Goal: Transaction & Acquisition: Purchase product/service

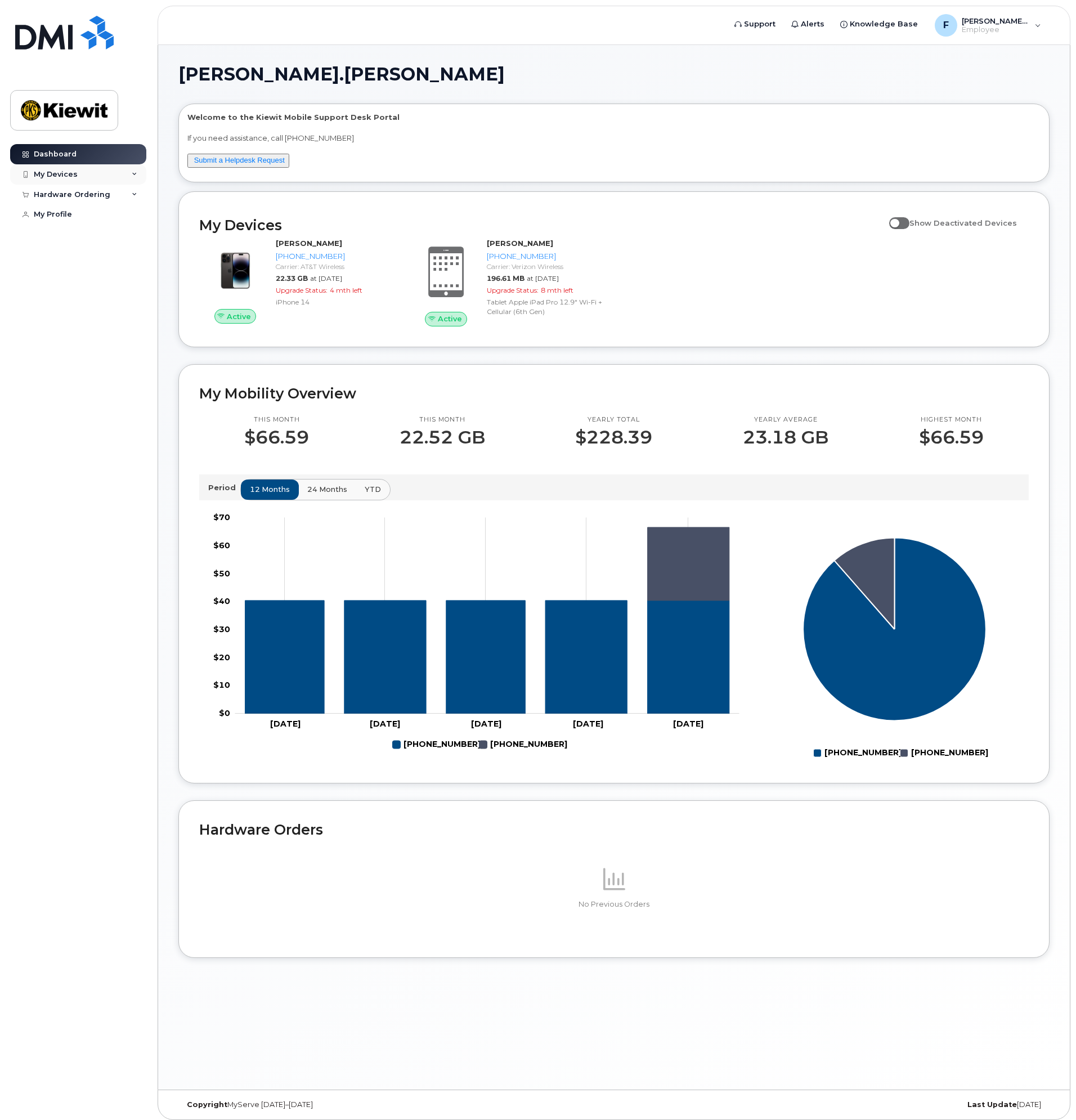
click at [135, 174] on icon at bounding box center [135, 174] width 6 height 6
click at [104, 276] on div "([PERSON_NAME])" at bounding box center [103, 278] width 68 height 10
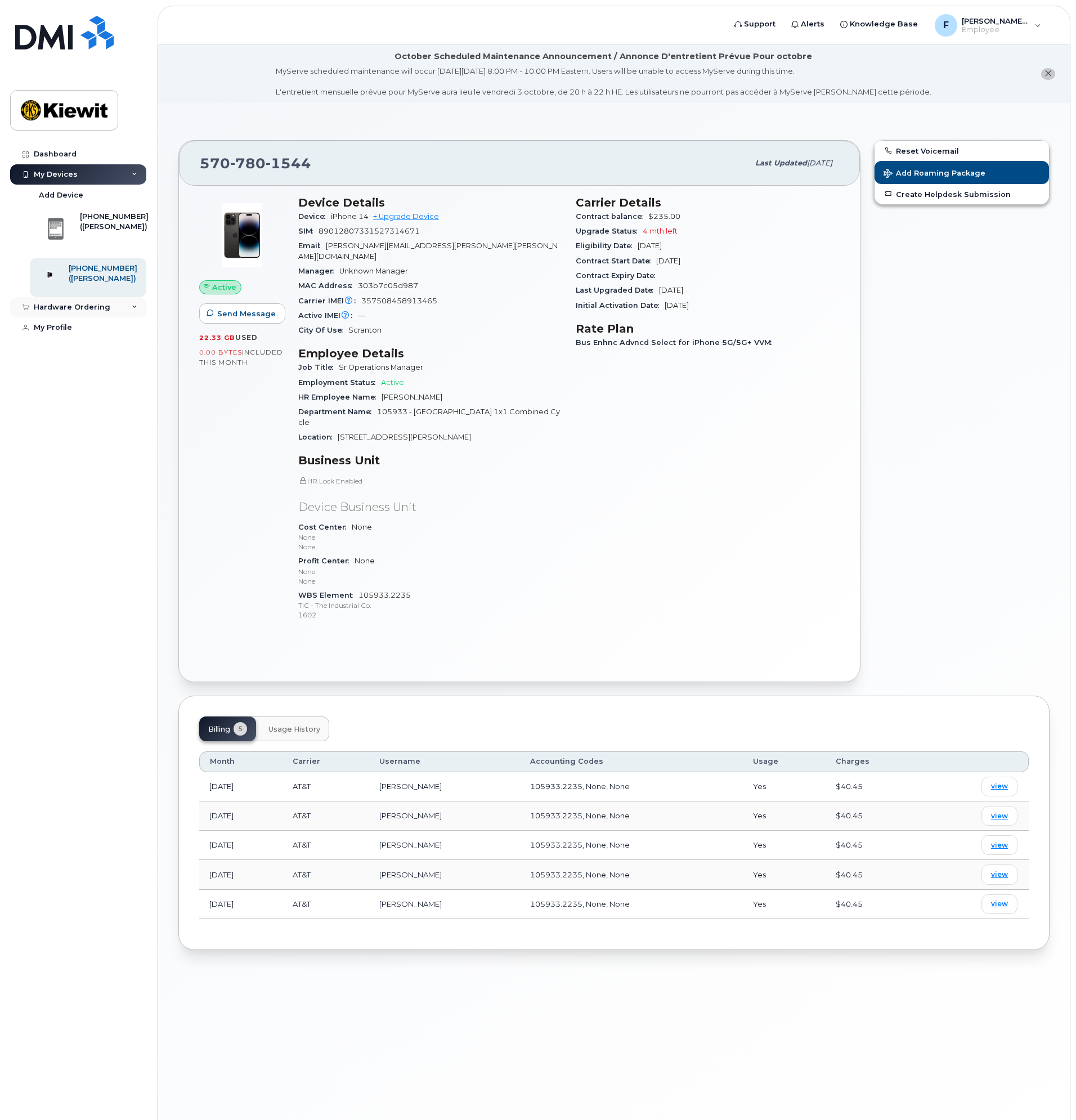
click at [100, 318] on div "Hardware Ordering" at bounding box center [78, 307] width 136 height 20
click at [93, 337] on link "New Order" at bounding box center [88, 328] width 117 height 21
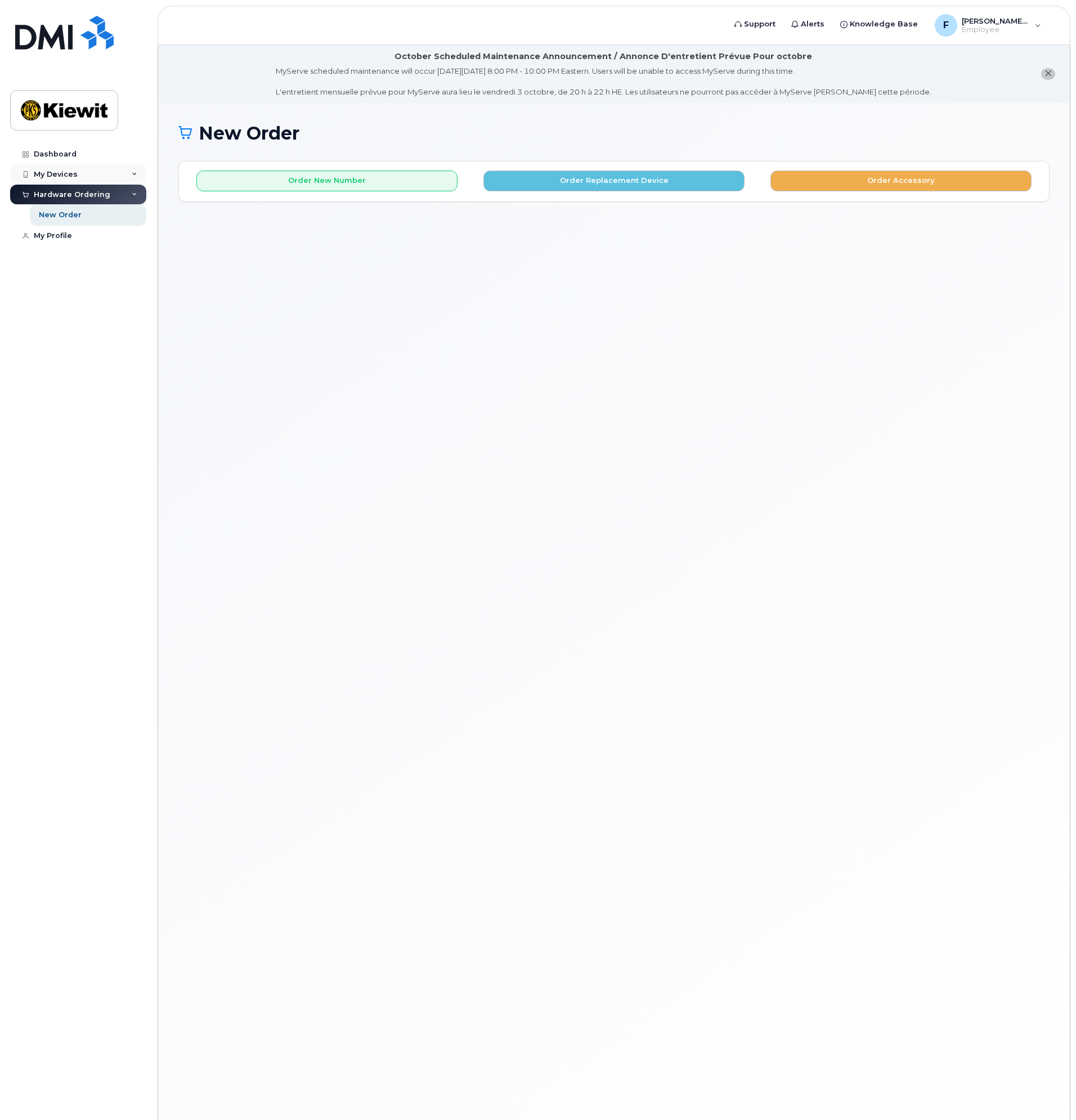
click at [98, 176] on div "My Devices" at bounding box center [78, 174] width 136 height 20
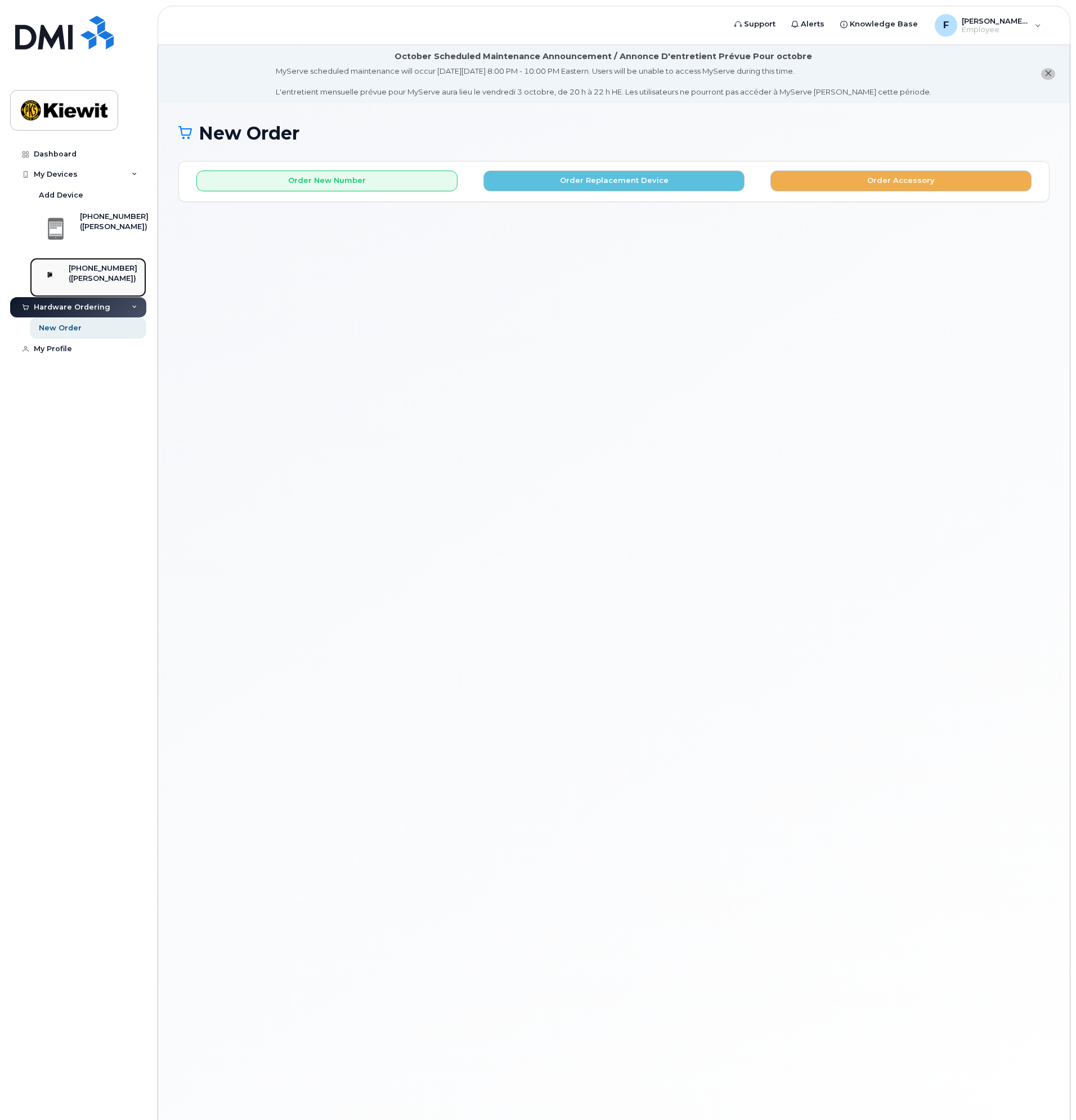
click at [99, 269] on div "[PHONE_NUMBER]" at bounding box center [103, 268] width 68 height 10
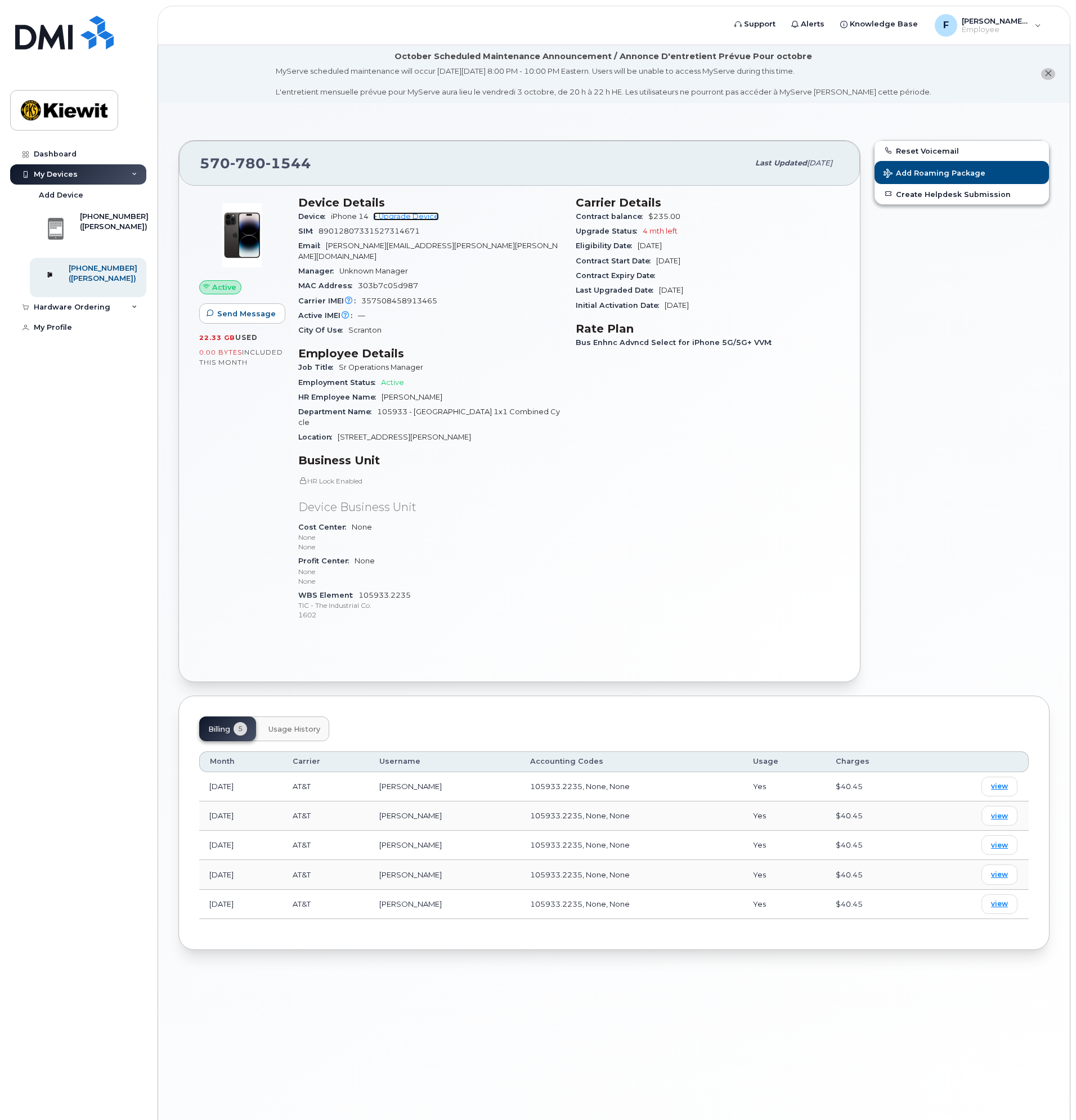
click at [410, 218] on link "+ Upgrade Device" at bounding box center [406, 216] width 66 height 9
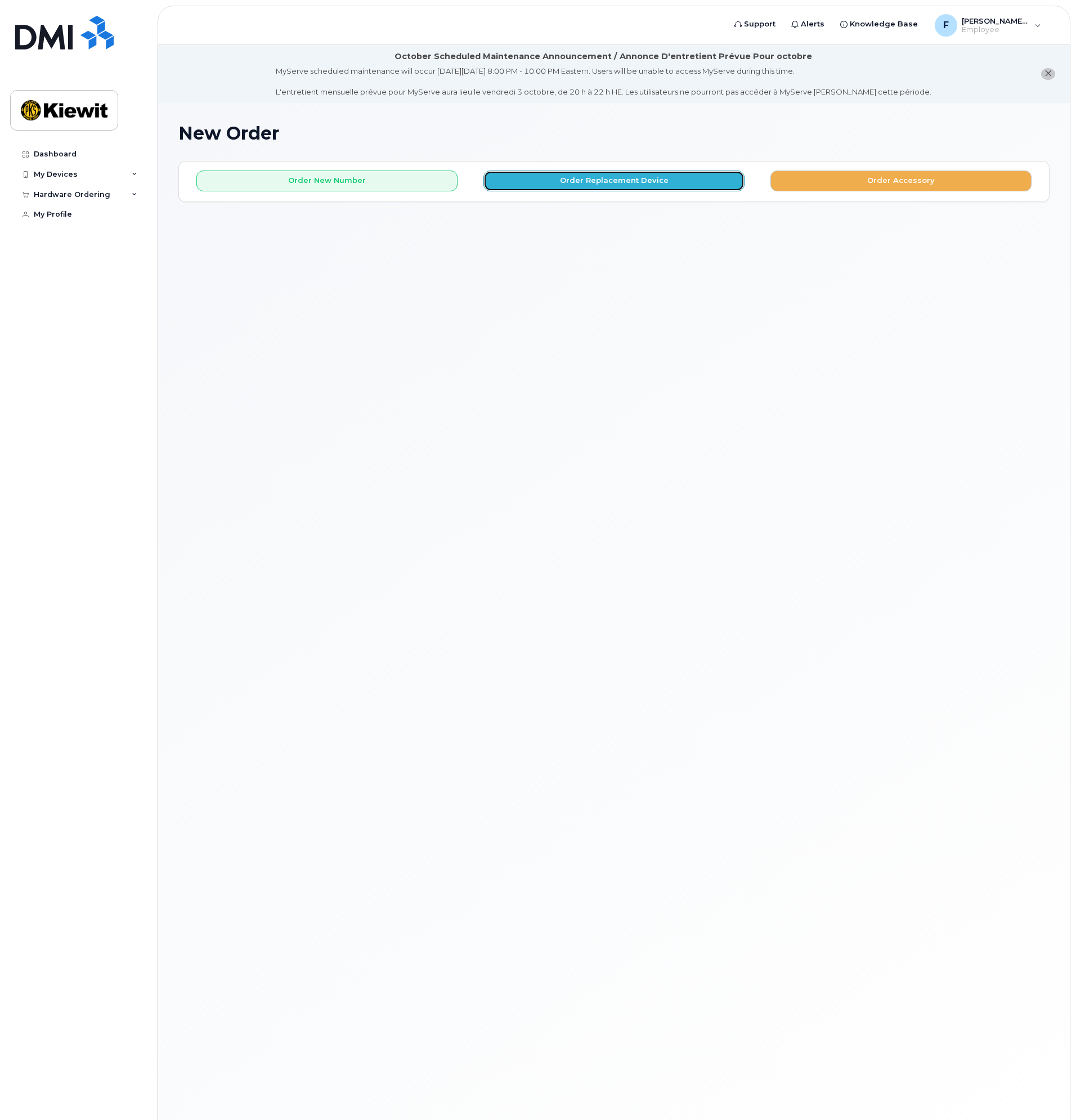
click at [665, 178] on button "Order Replacement Device" at bounding box center [614, 181] width 261 height 21
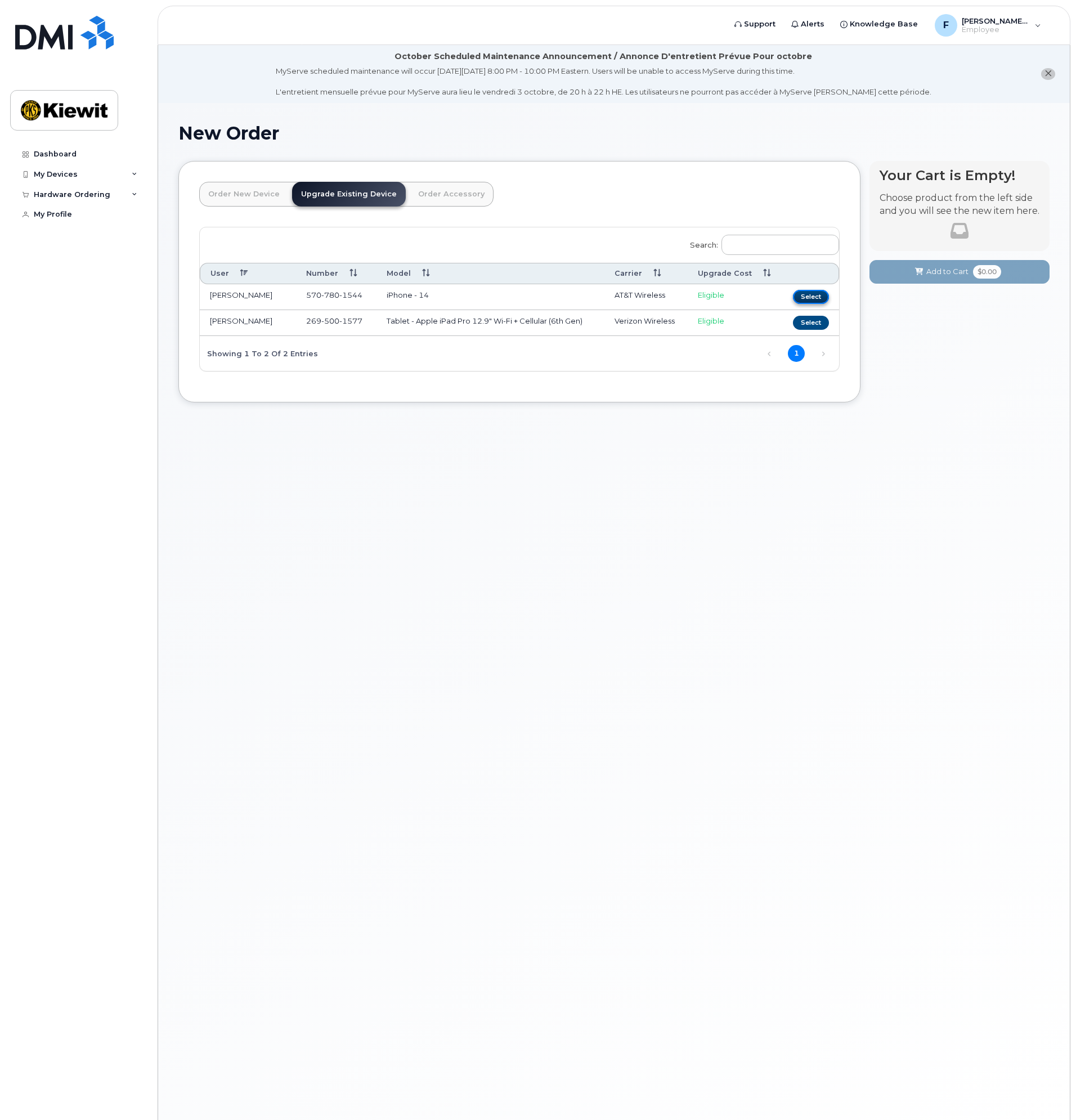
click at [817, 295] on button "Select" at bounding box center [811, 297] width 36 height 14
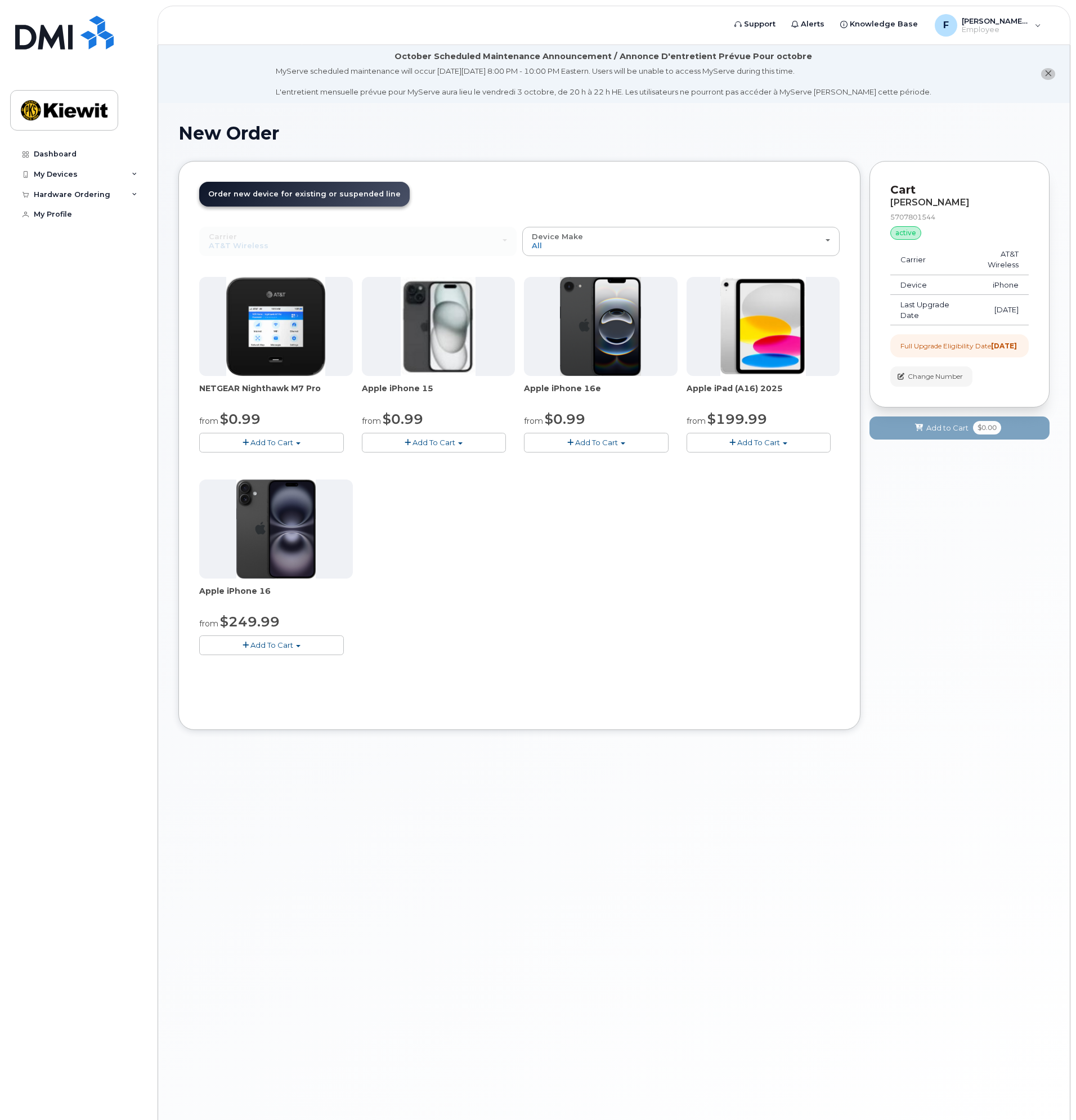
click at [571, 446] on span "button" at bounding box center [570, 443] width 6 height 7
click at [595, 466] on link "$0.99 - 2 Year Upgrade (128GB)" at bounding box center [597, 464] width 141 height 14
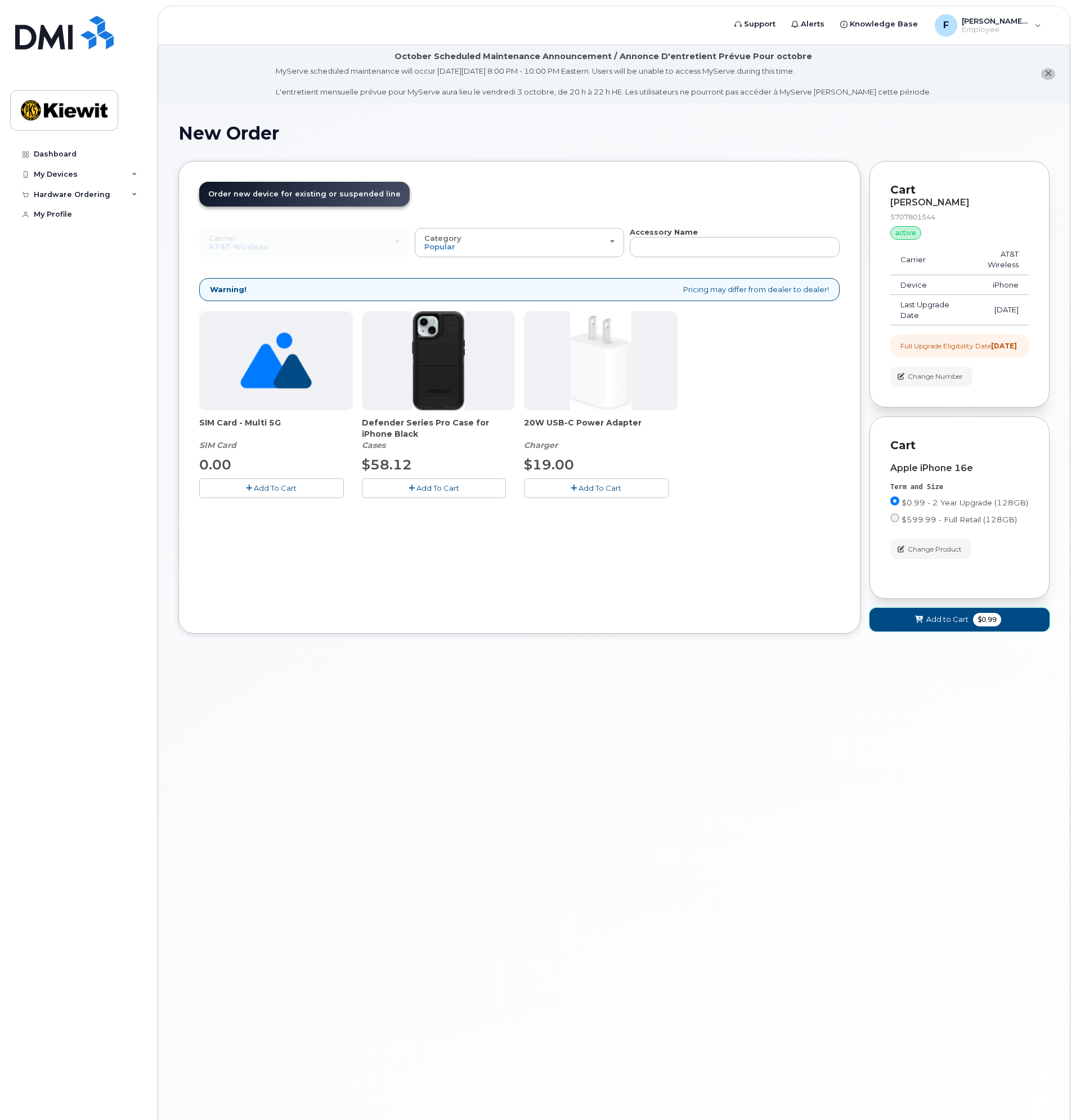
click at [921, 624] on icon at bounding box center [919, 620] width 8 height 7
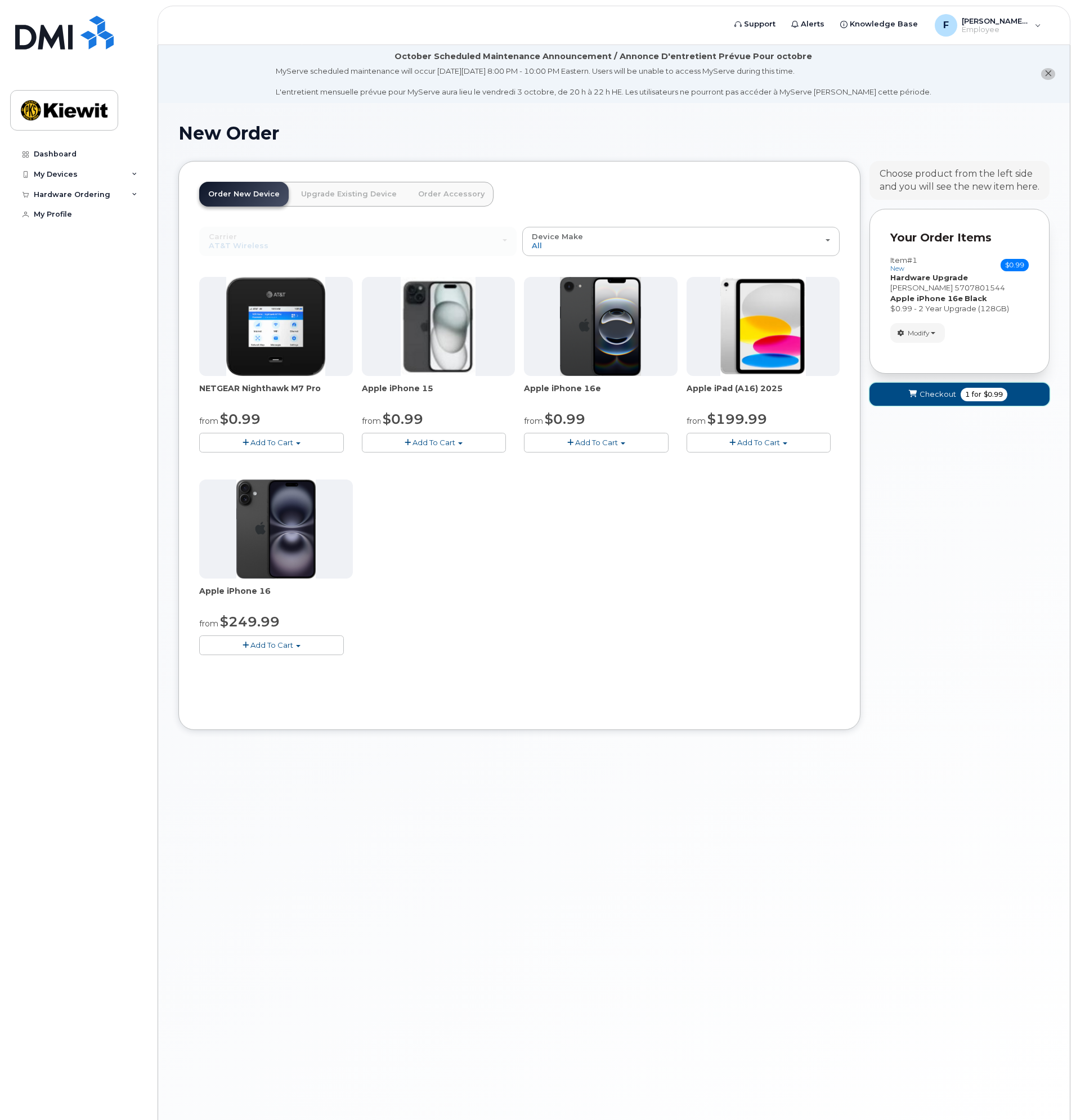
click at [915, 394] on icon "submit" at bounding box center [913, 394] width 8 height 7
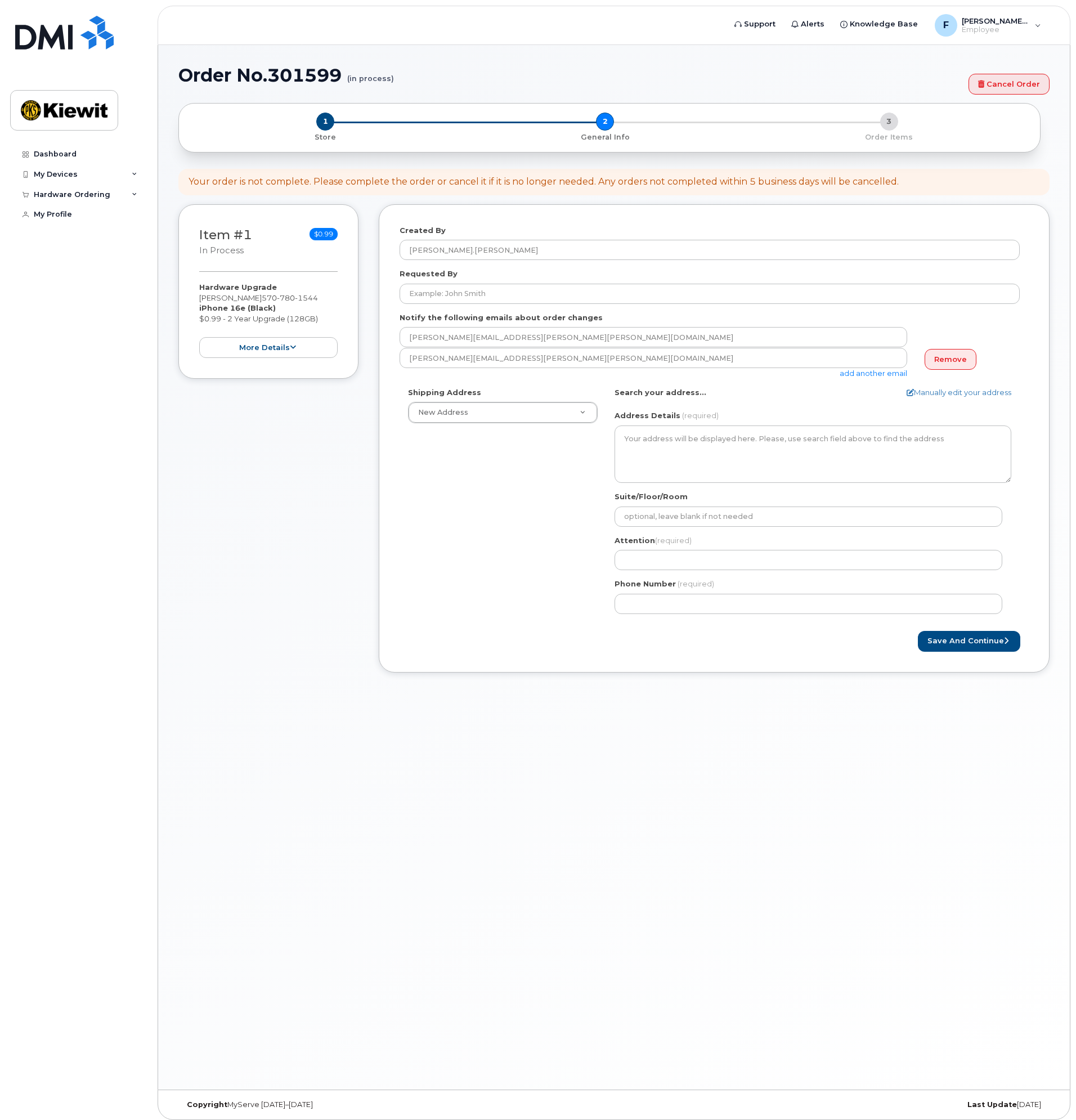
select select
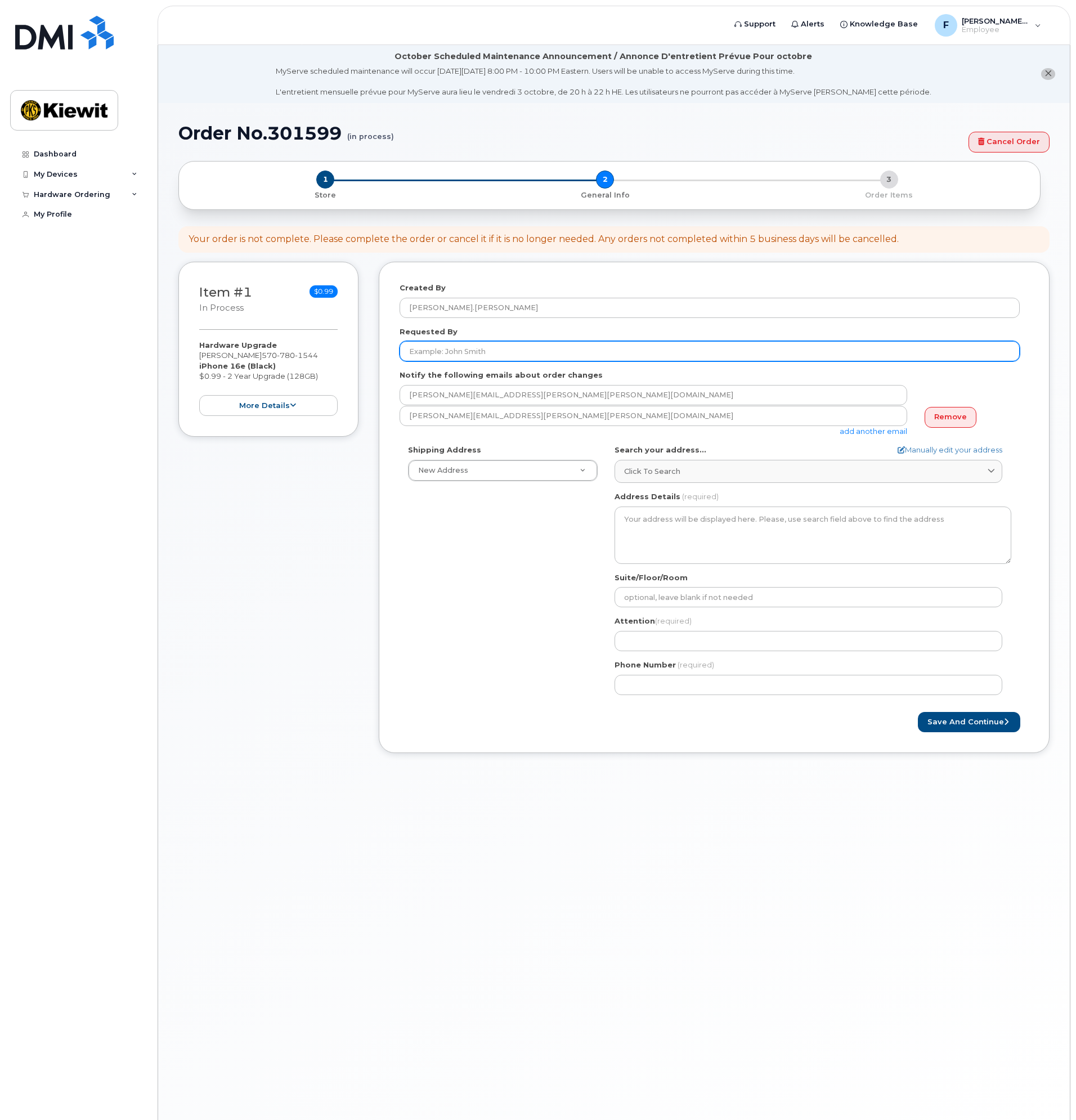
click at [497, 355] on input "Requested By" at bounding box center [709, 351] width 620 height 20
type input "Forrest Kilbride"
click at [503, 568] on div "Shipping Address New Address New Address AB Search your address... Manually edi…" at bounding box center [709, 573] width 620 height 258
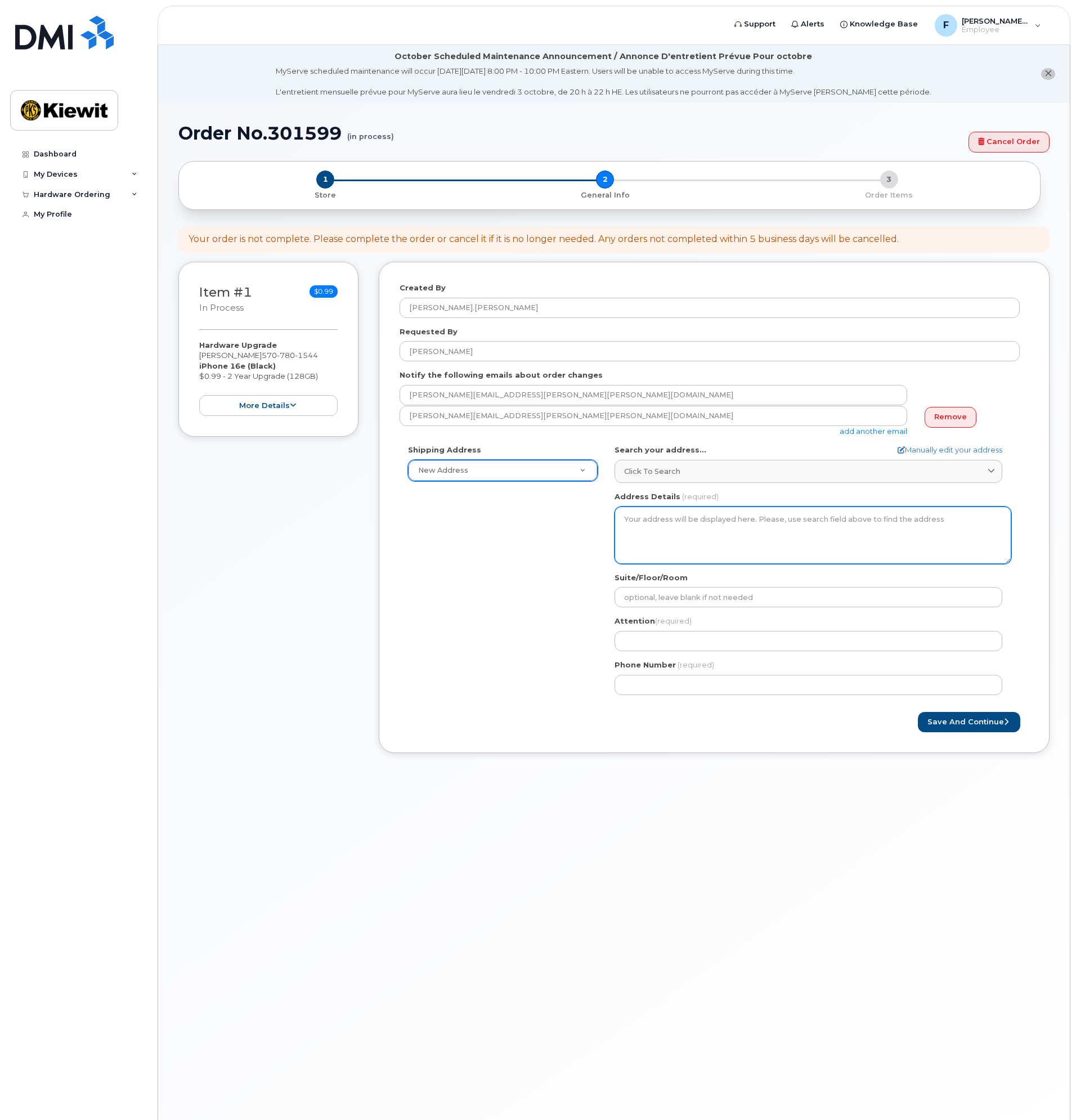
click at [643, 517] on textarea "Address Details" at bounding box center [813, 535] width 397 height 58
click at [738, 527] on textarea "Address Details" at bounding box center [813, 535] width 397 height 58
click at [667, 528] on textarea "Address Details" at bounding box center [813, 535] width 397 height 58
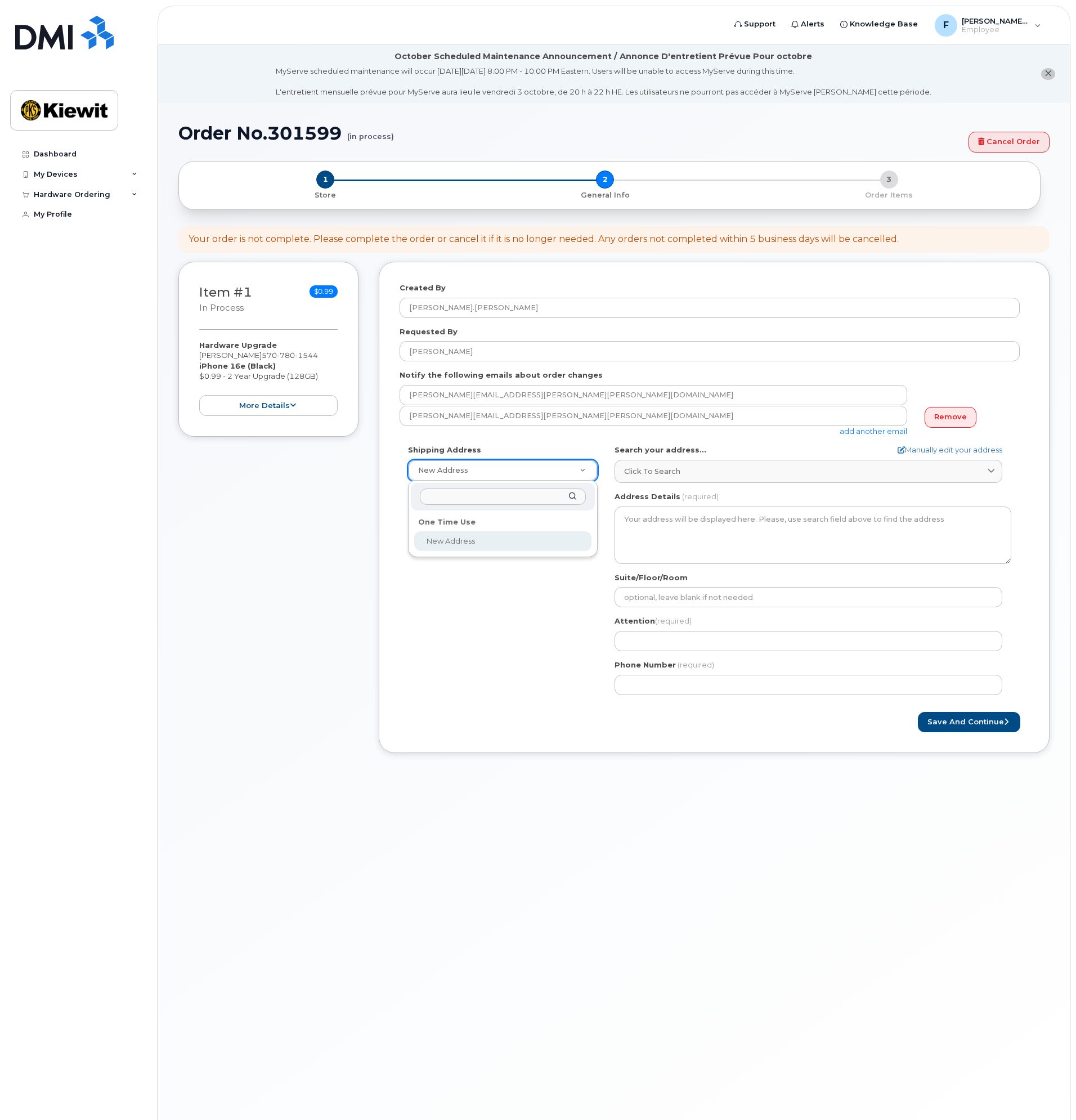
select select
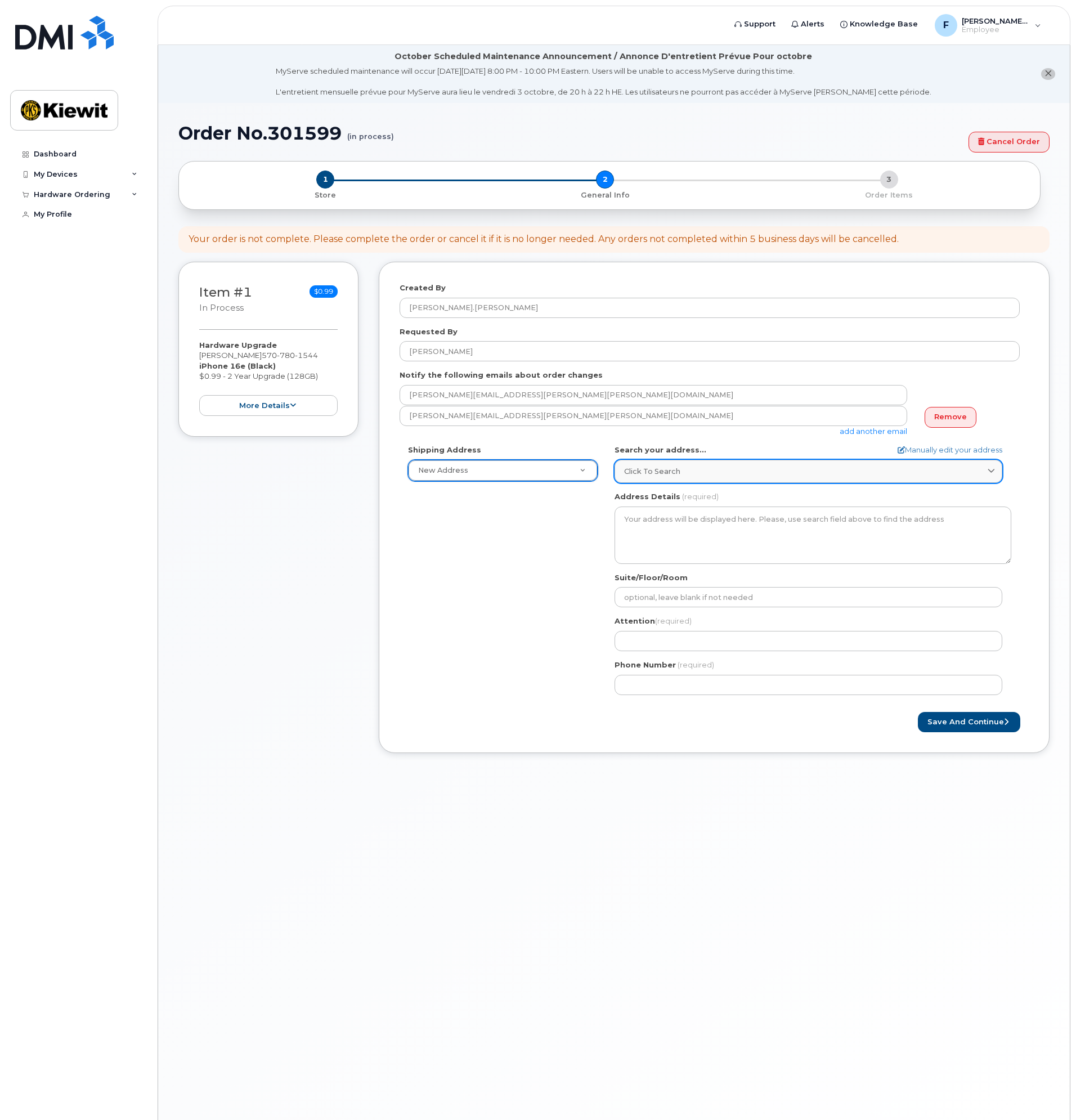
click at [669, 469] on span "Click to search" at bounding box center [652, 471] width 56 height 11
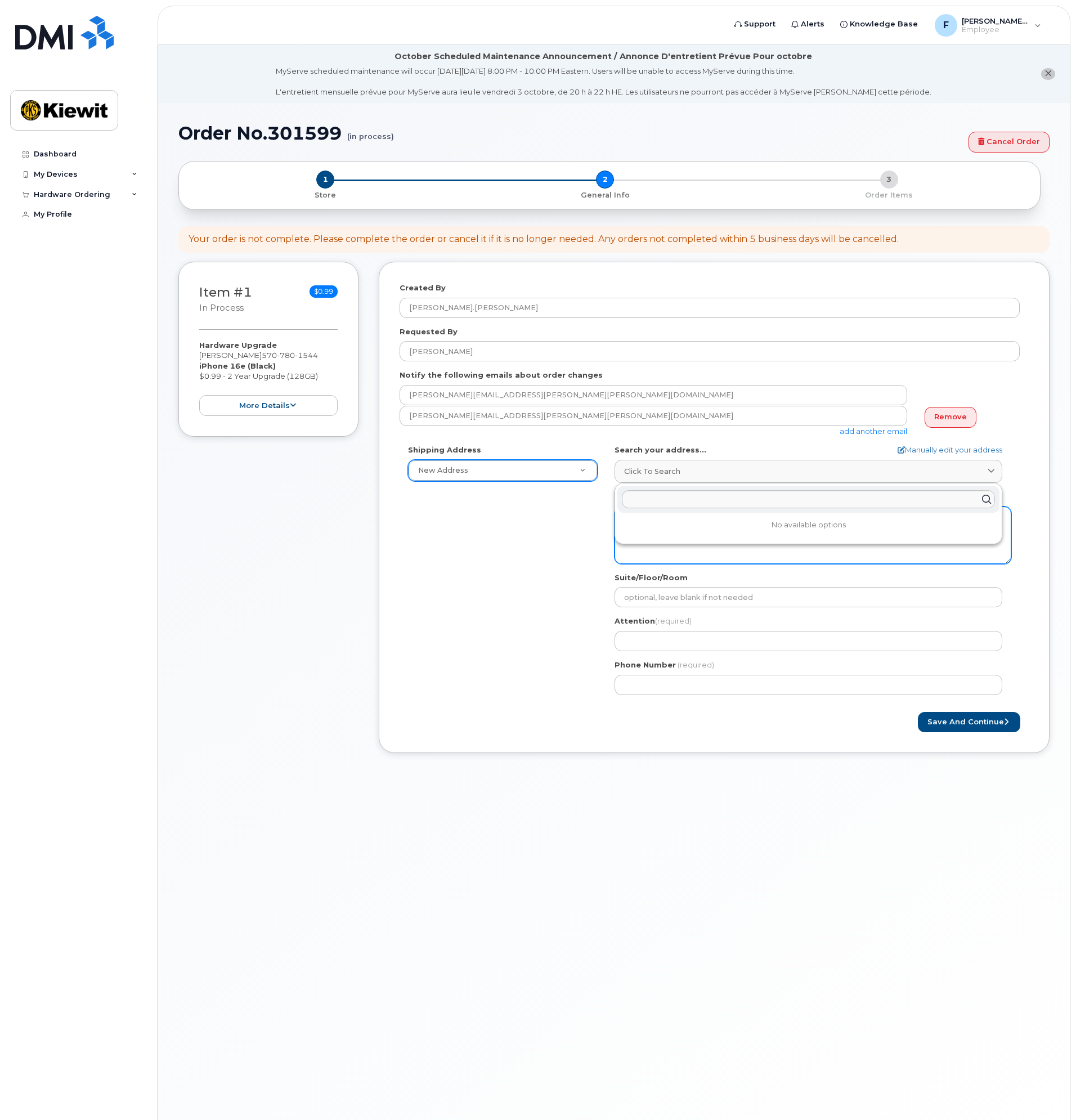
click at [636, 554] on textarea "Address Details" at bounding box center [813, 535] width 397 height 58
click at [704, 540] on textarea "Address Details" at bounding box center [813, 535] width 397 height 58
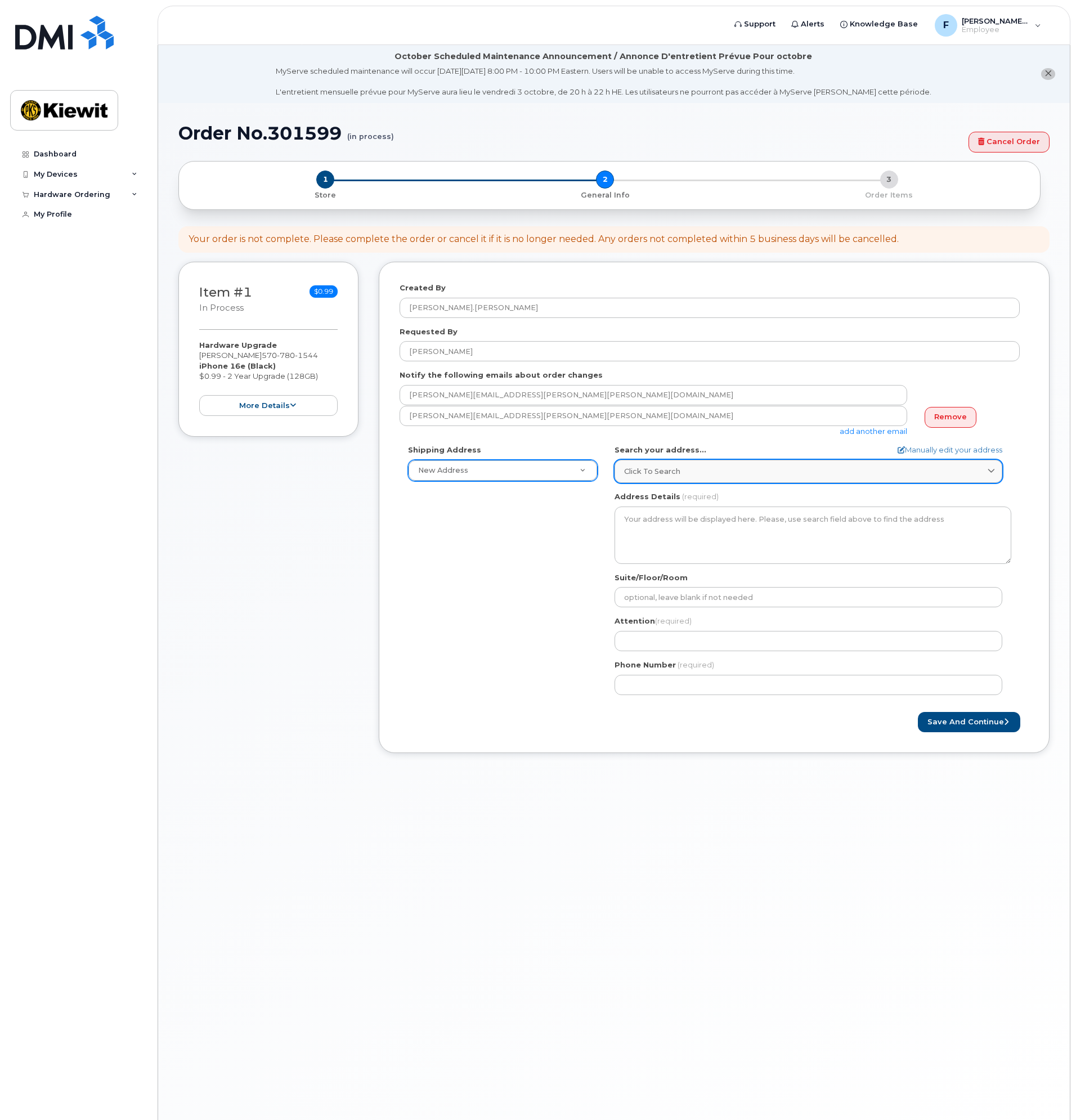
click at [714, 471] on div "Click to search" at bounding box center [809, 471] width 369 height 11
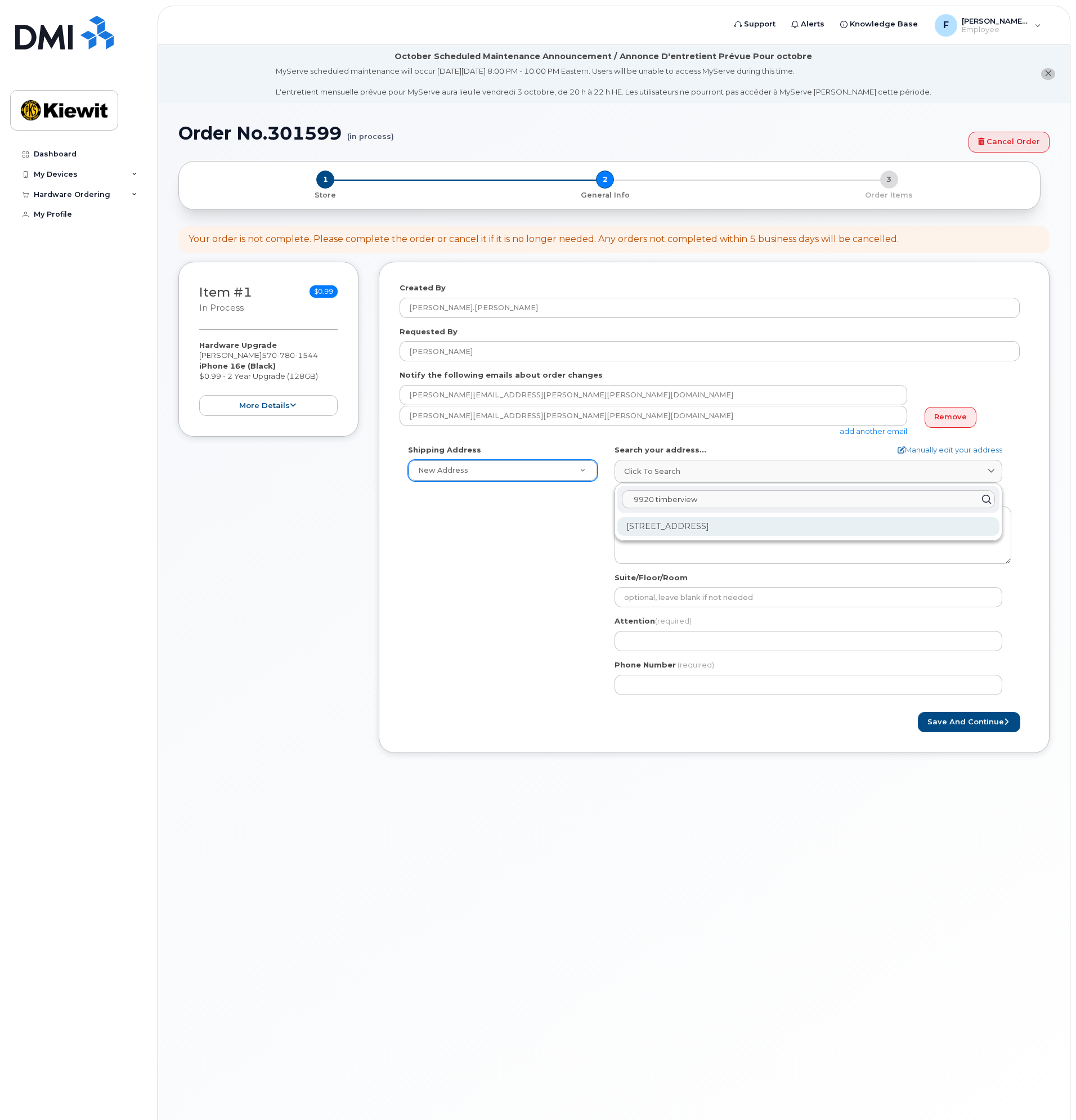
type input "9920 timberview"
click at [714, 528] on div "9920 Timberview Way Louisville KY 40223-3560" at bounding box center [808, 526] width 382 height 19
select select
type textarea "9920 Timberview Way LOUISVILLE KY 40223-3560 UNITED STATES"
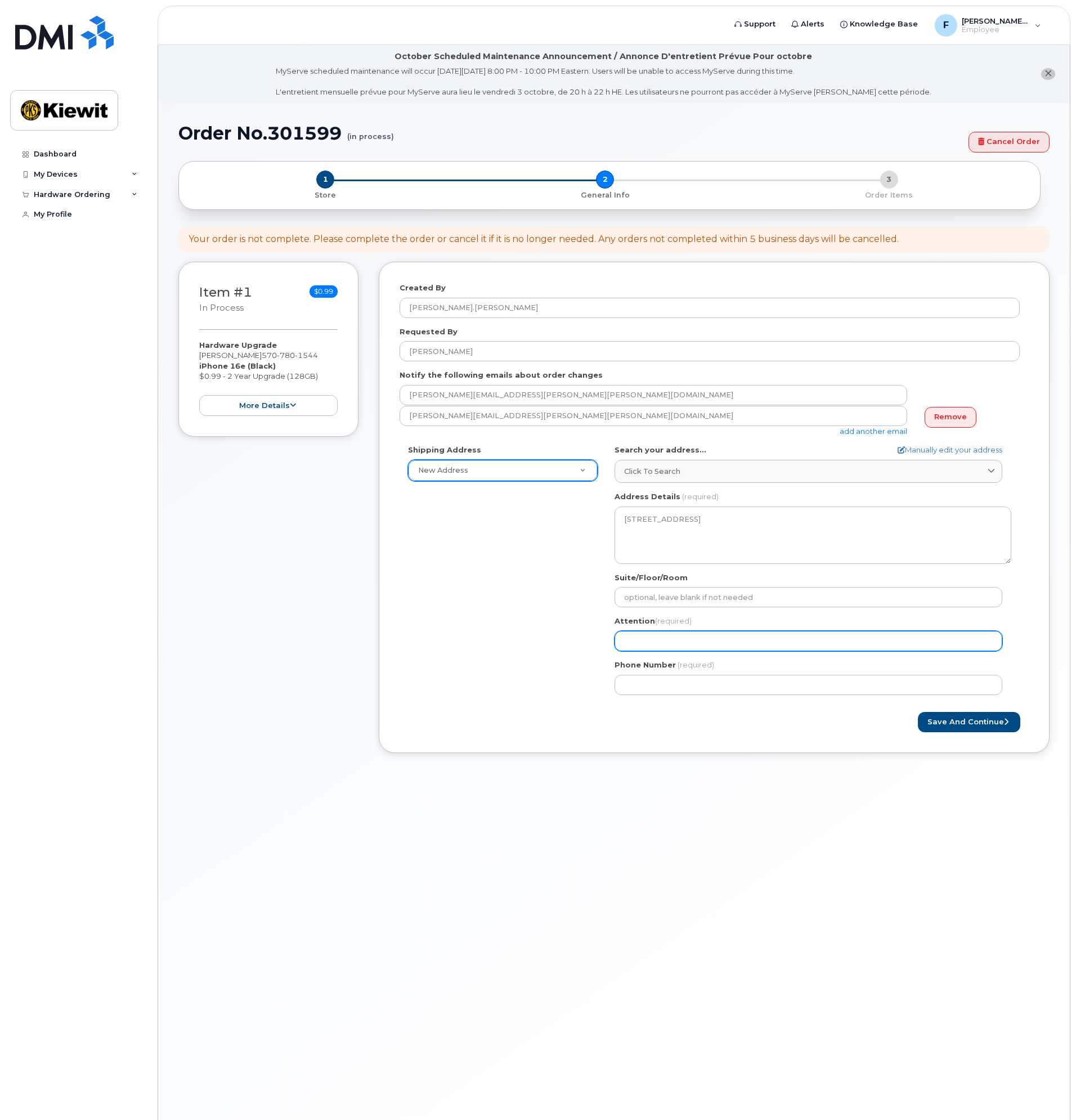
click at [746, 644] on input "Attention (required)" at bounding box center [808, 641] width 388 height 20
select select
type input "F"
select select
type input "Fo"
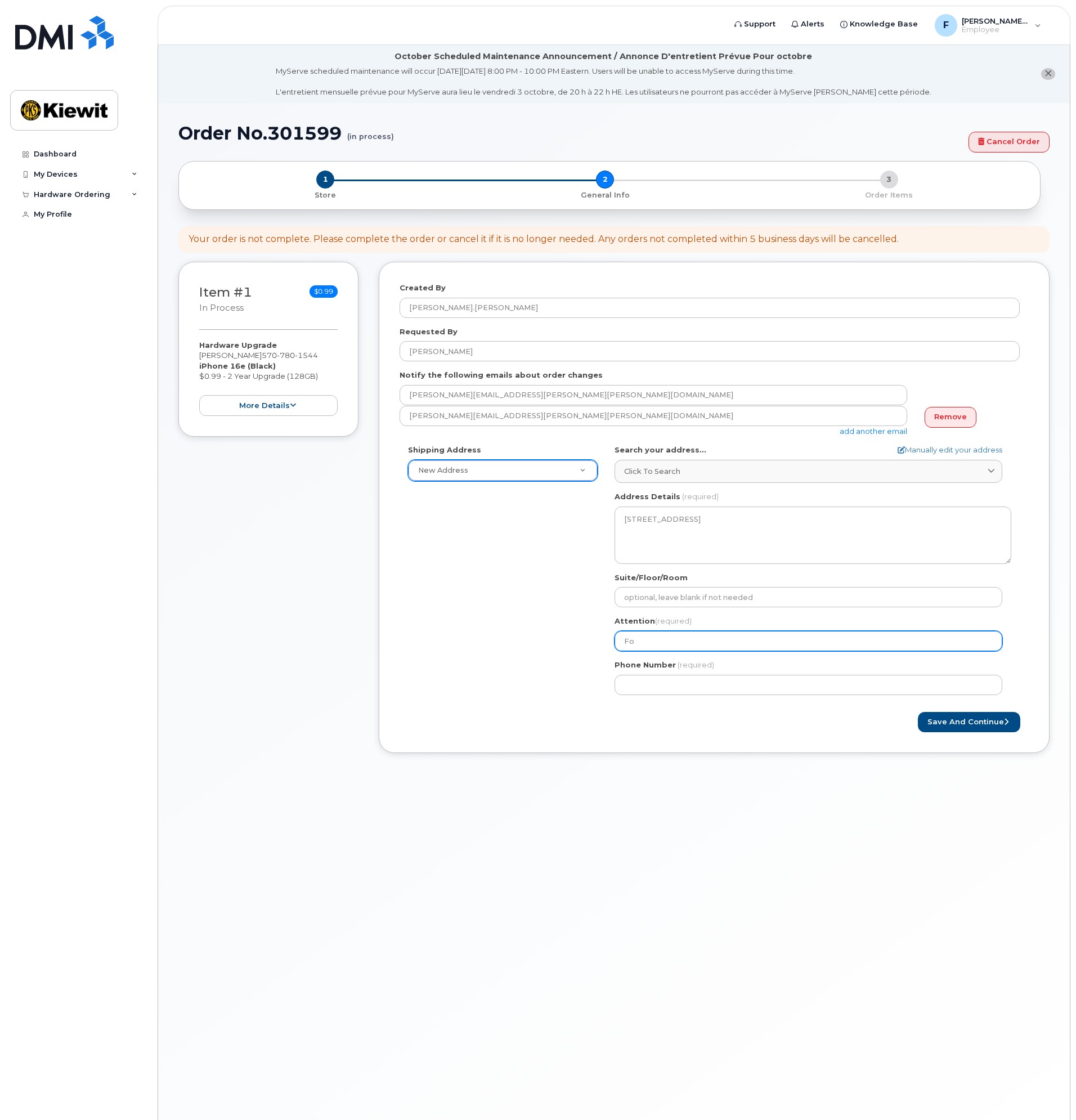
select select
type input "For"
select select
type input "Forr"
select select
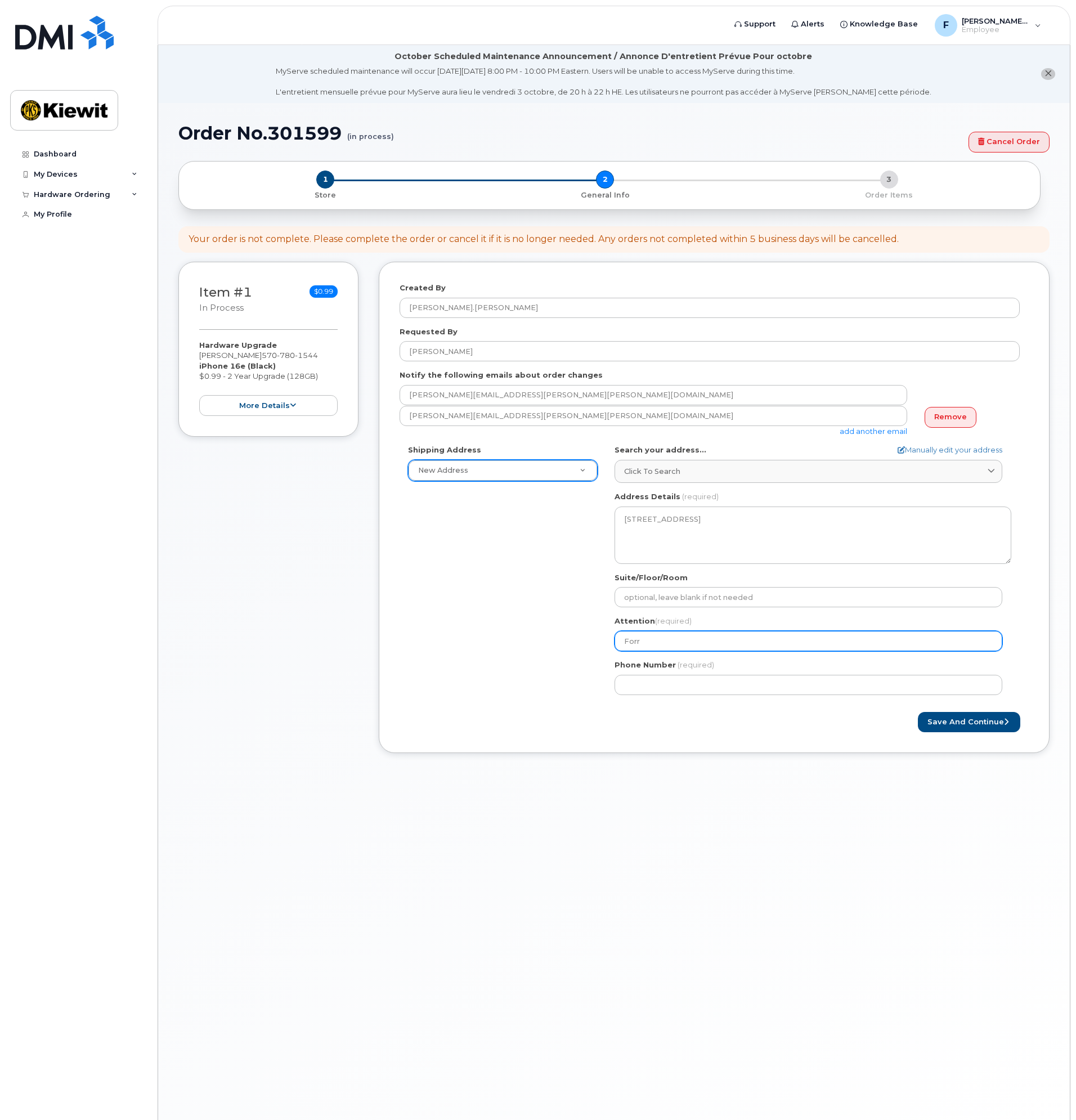
type input "Forre"
select select
type input "Forres"
select select
type input "Forrest"
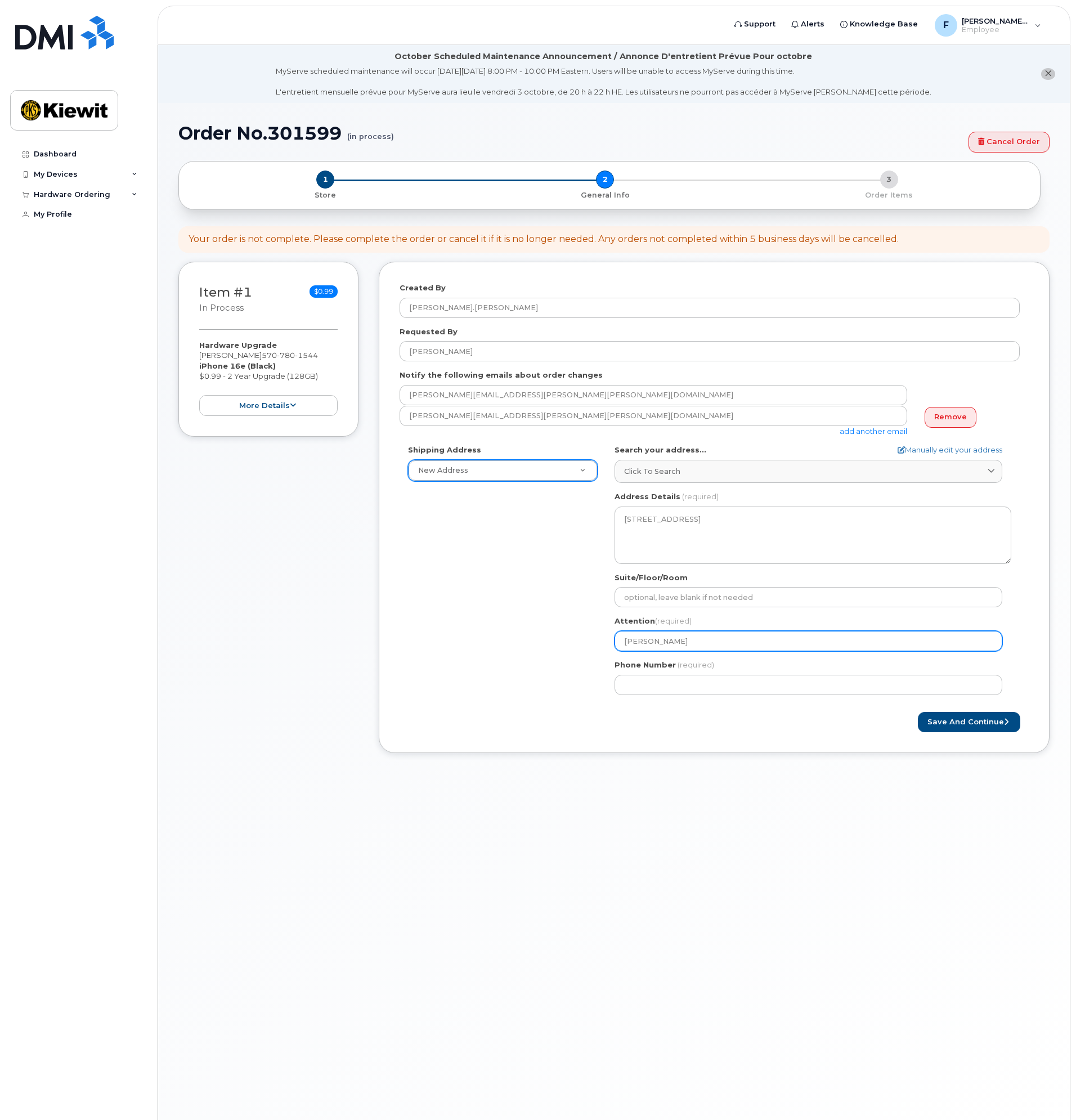
select select
type input "Forrest K"
select select
type input "Forrest Ki"
select select
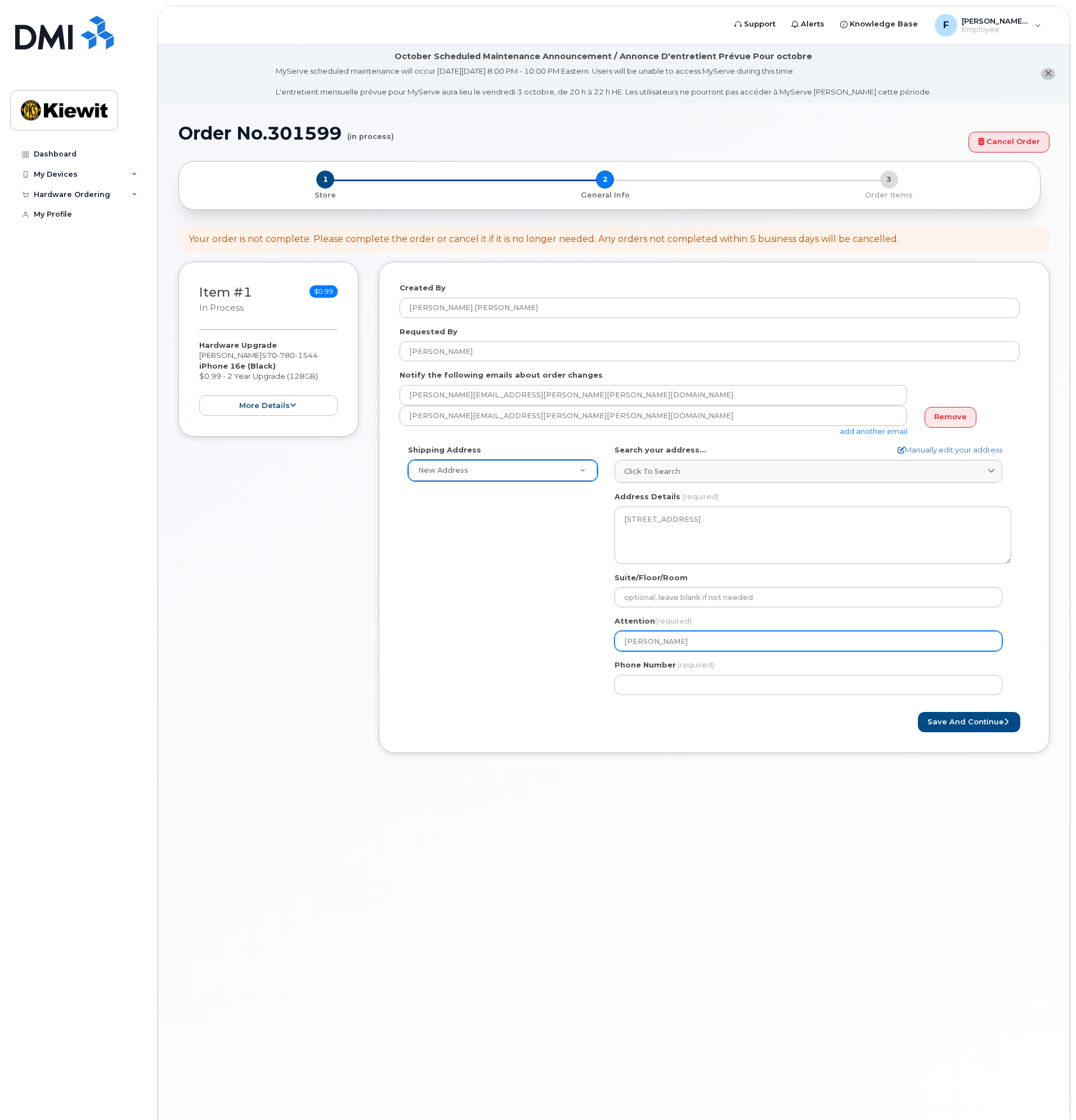
type input "Forrest Kil"
select select
type input "Forrest Kilb"
select select
type input "Forrest Kilbr"
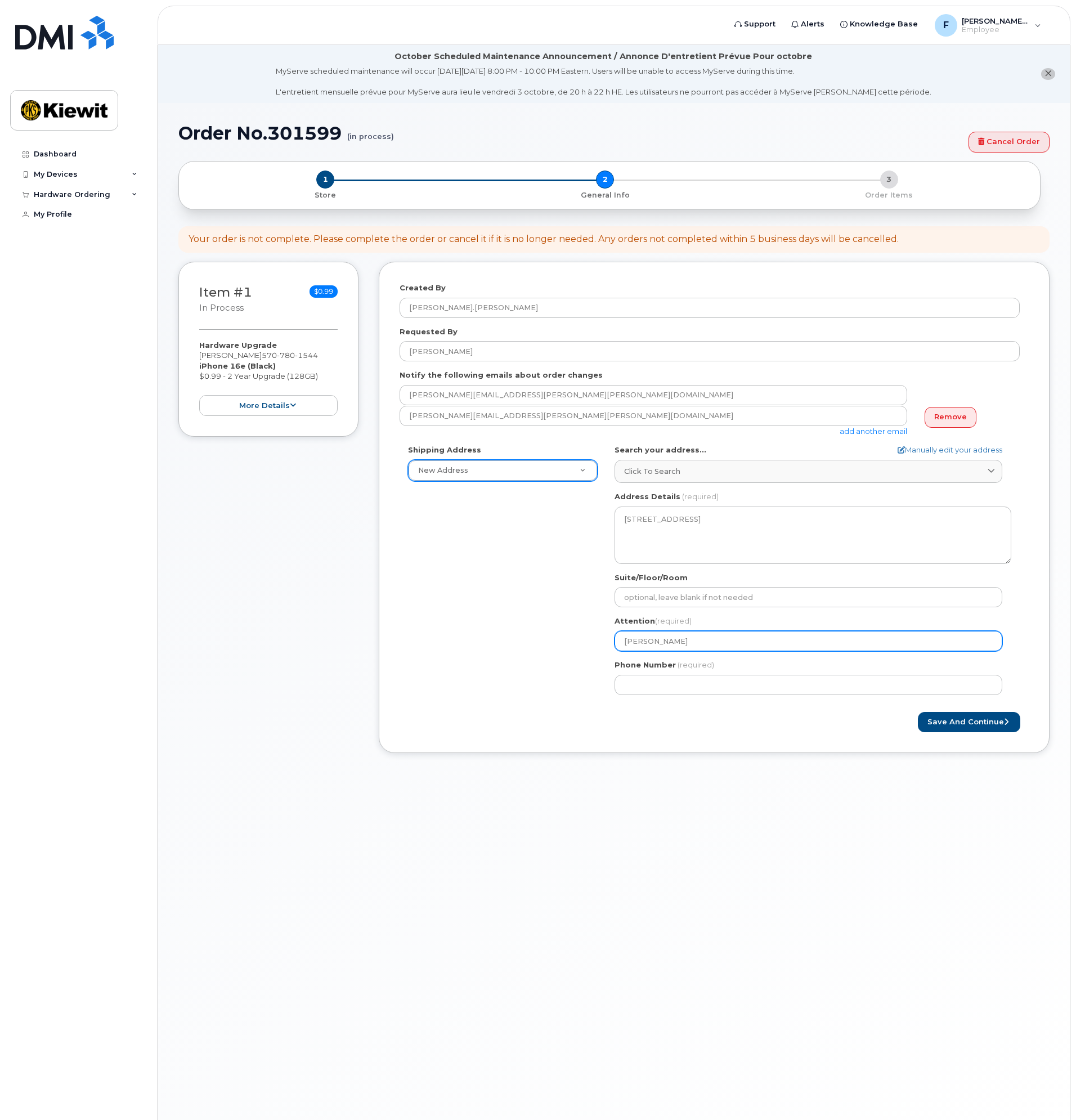
select select
type input "Forrest Kilbri"
select select
type input "Forrest Kilbrid"
select select
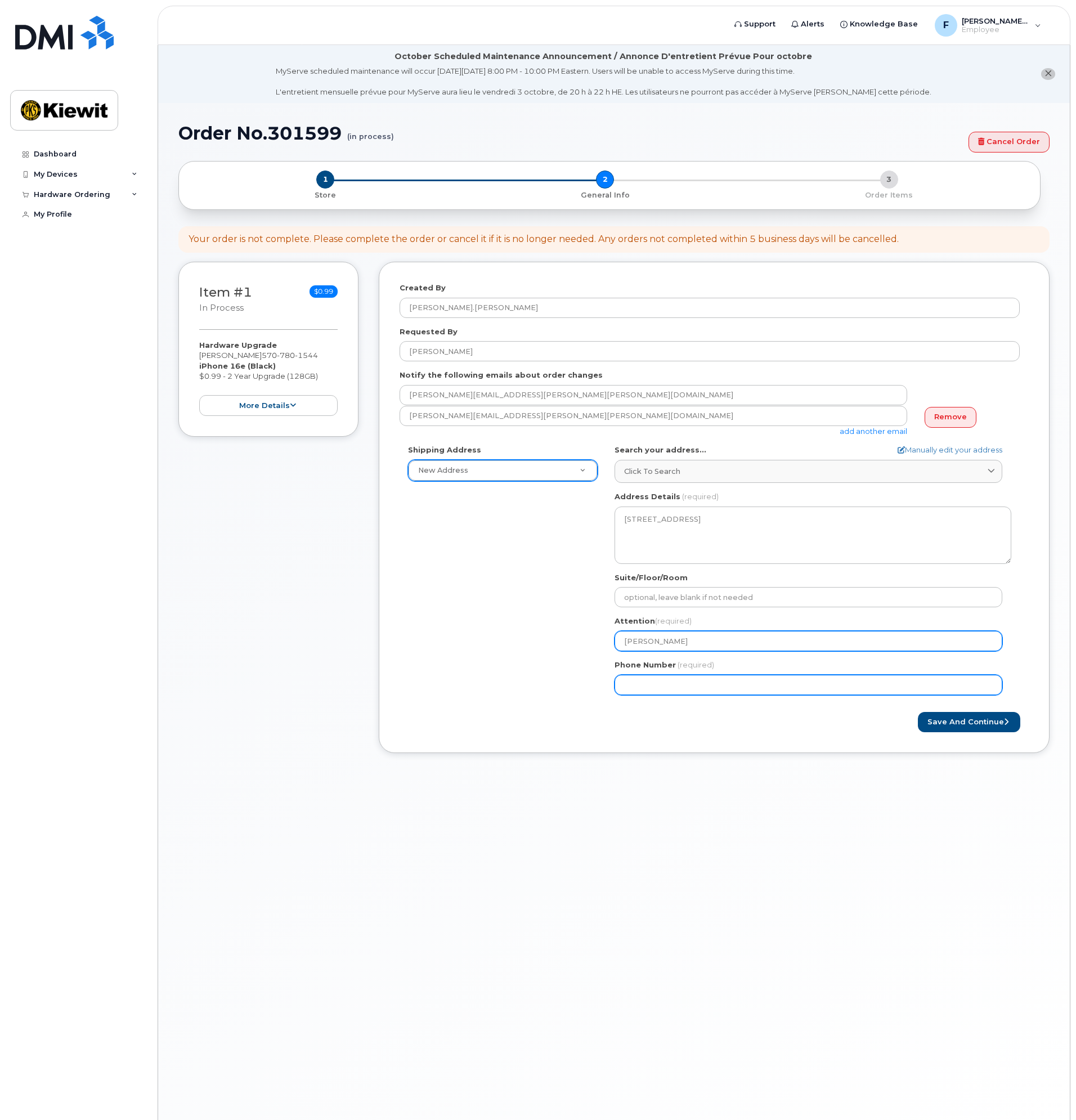
type input "Forrest Kilbride"
click at [791, 684] on input "Phone Number" at bounding box center [808, 685] width 388 height 20
type input "570780"
type input "570"
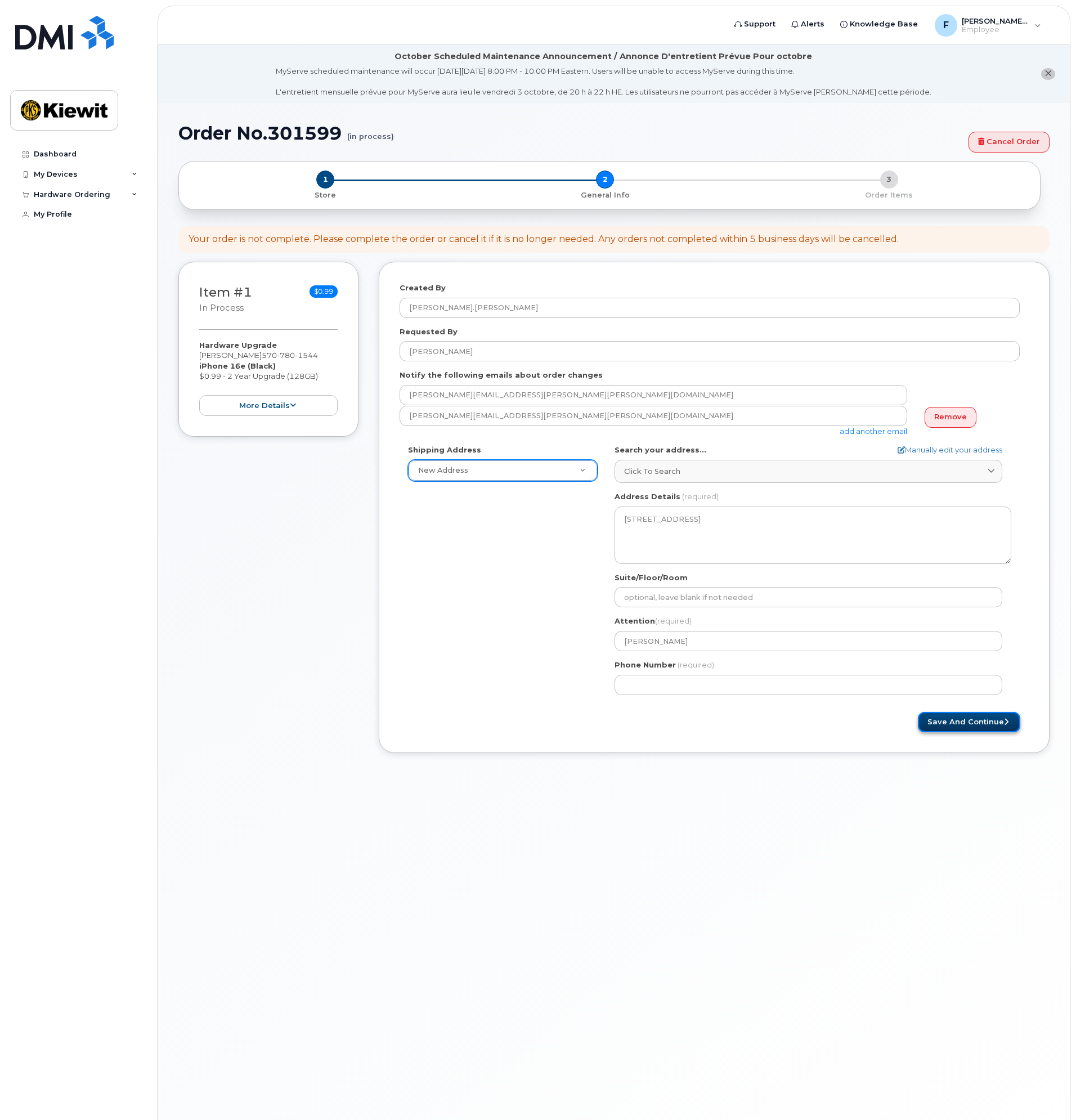
click at [937, 721] on button "Save and Continue" at bounding box center [969, 722] width 103 height 21
click at [719, 686] on input "Phone Number" at bounding box center [808, 685] width 388 height 20
type input "5707801544"
select select
click at [938, 718] on button "Save and Continue" at bounding box center [969, 722] width 103 height 21
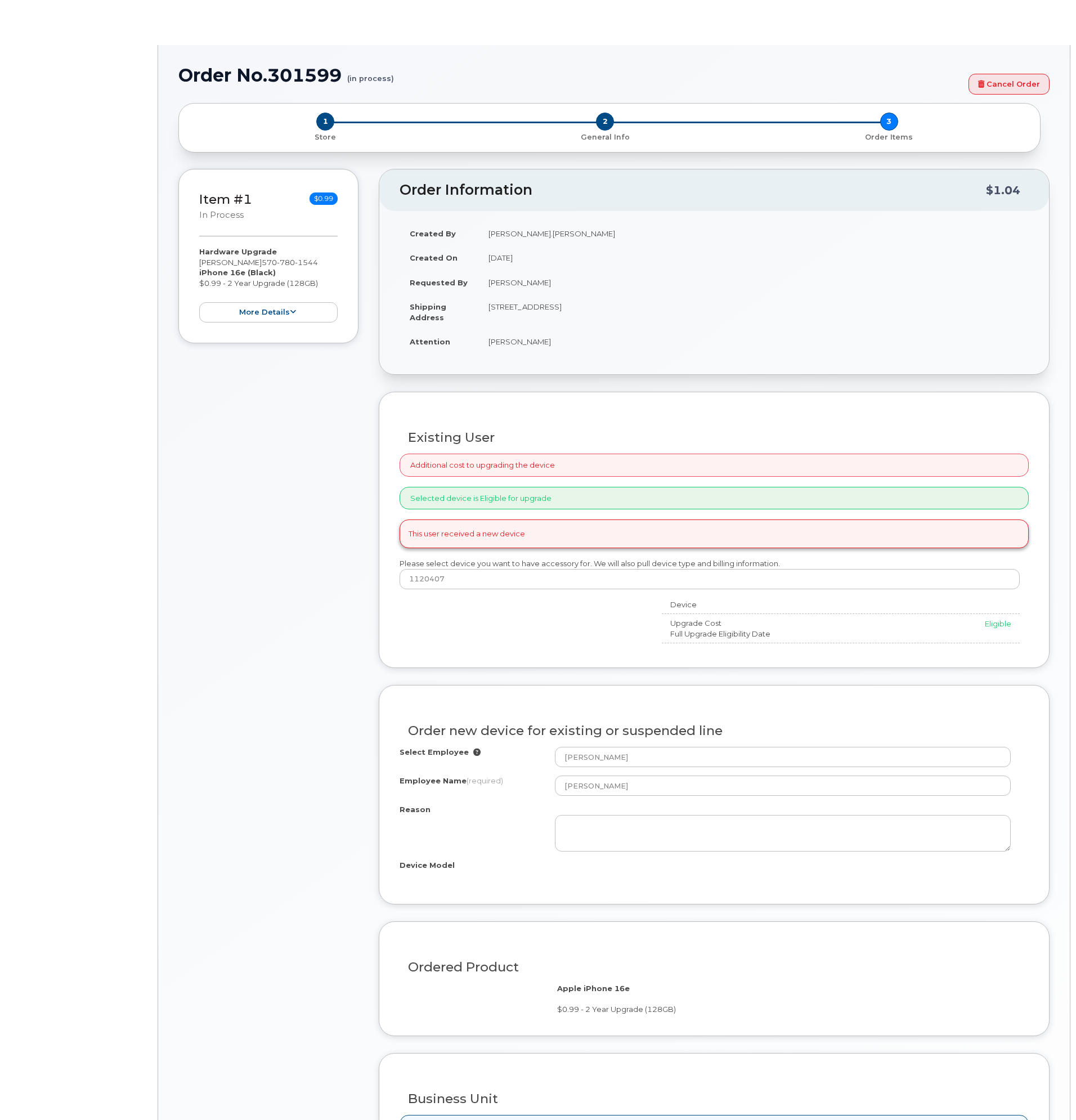
radio input "true"
type input "2177260"
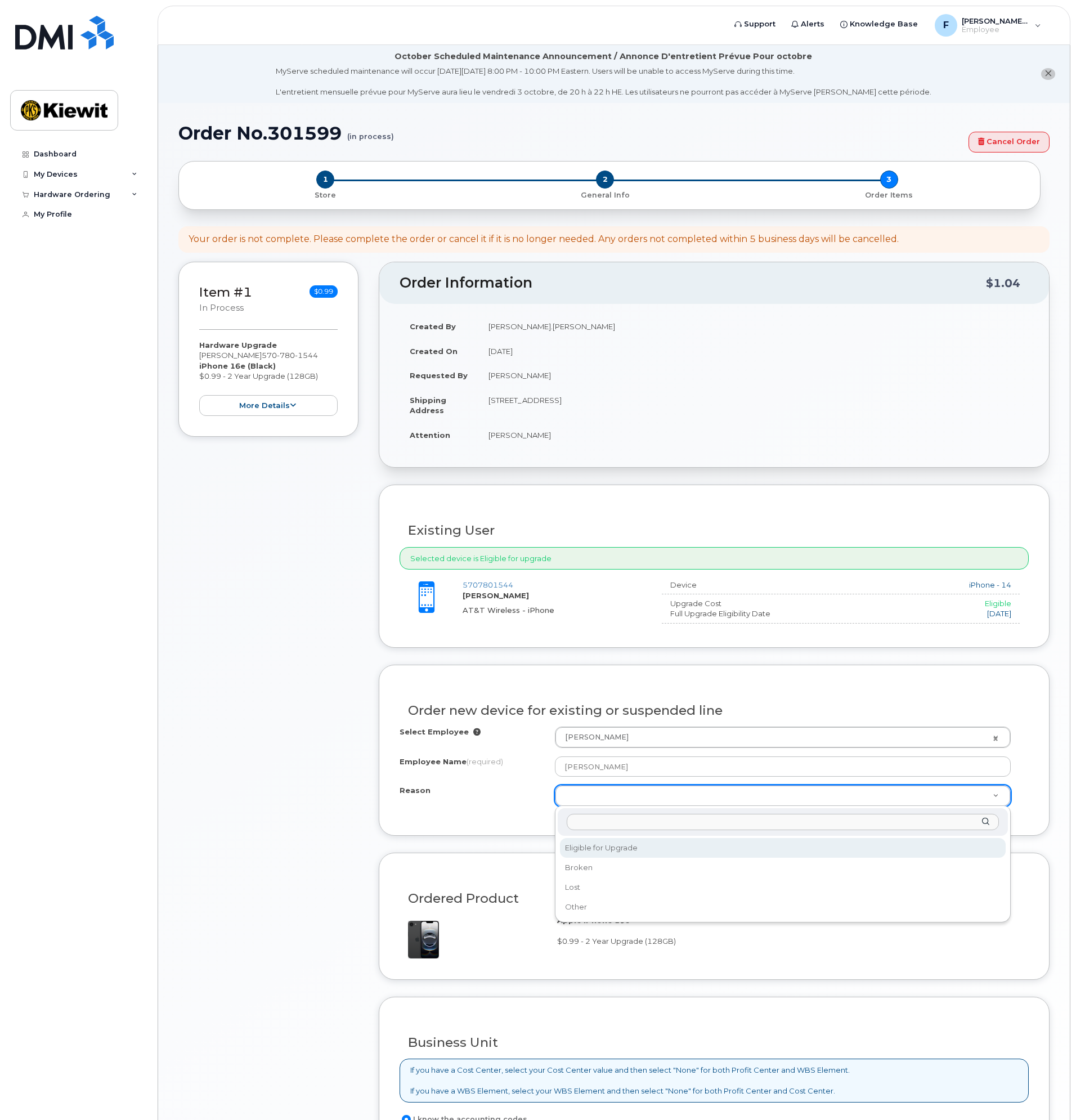
select select "eligible_for_upgrade"
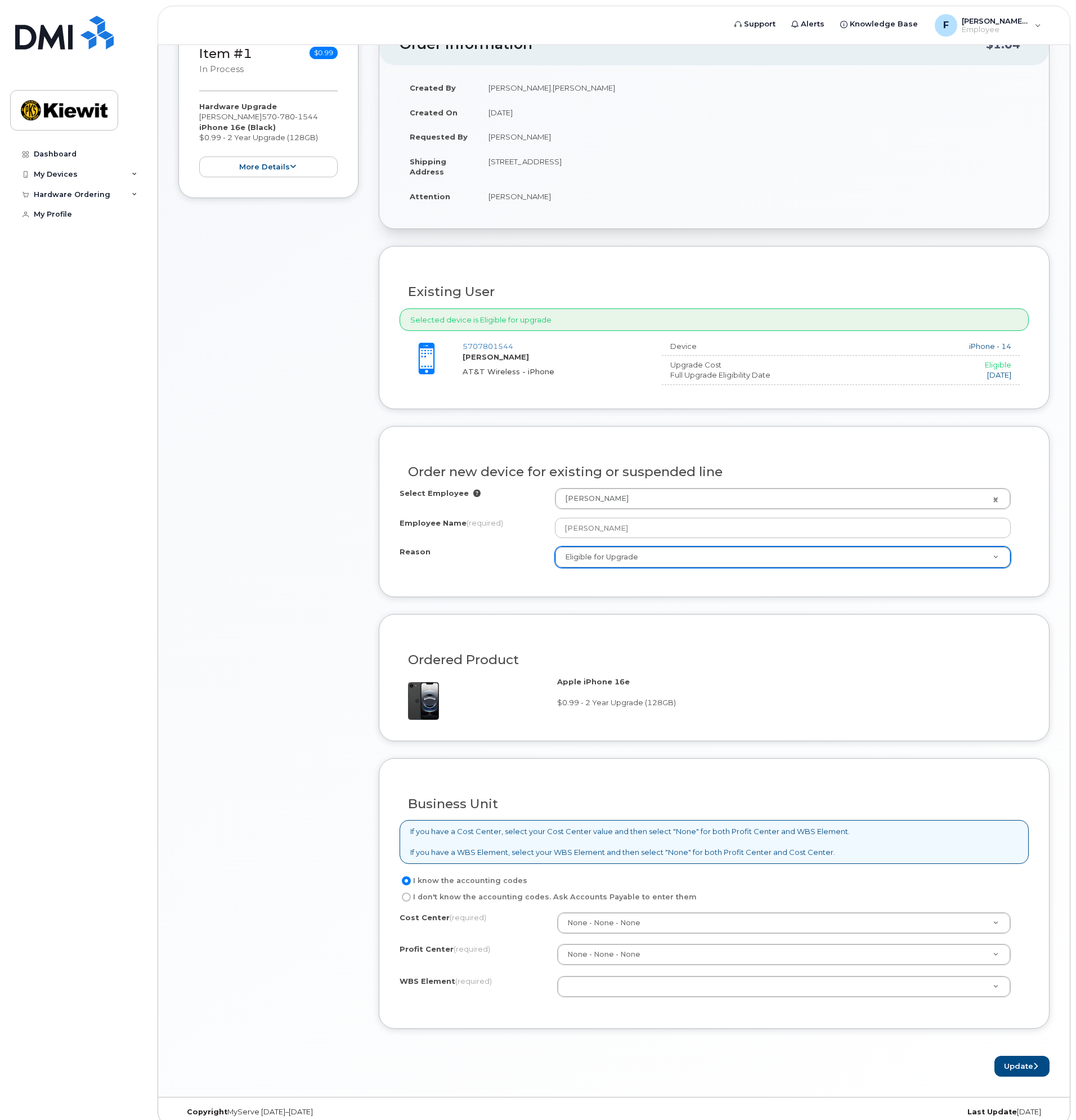
scroll to position [251, 0]
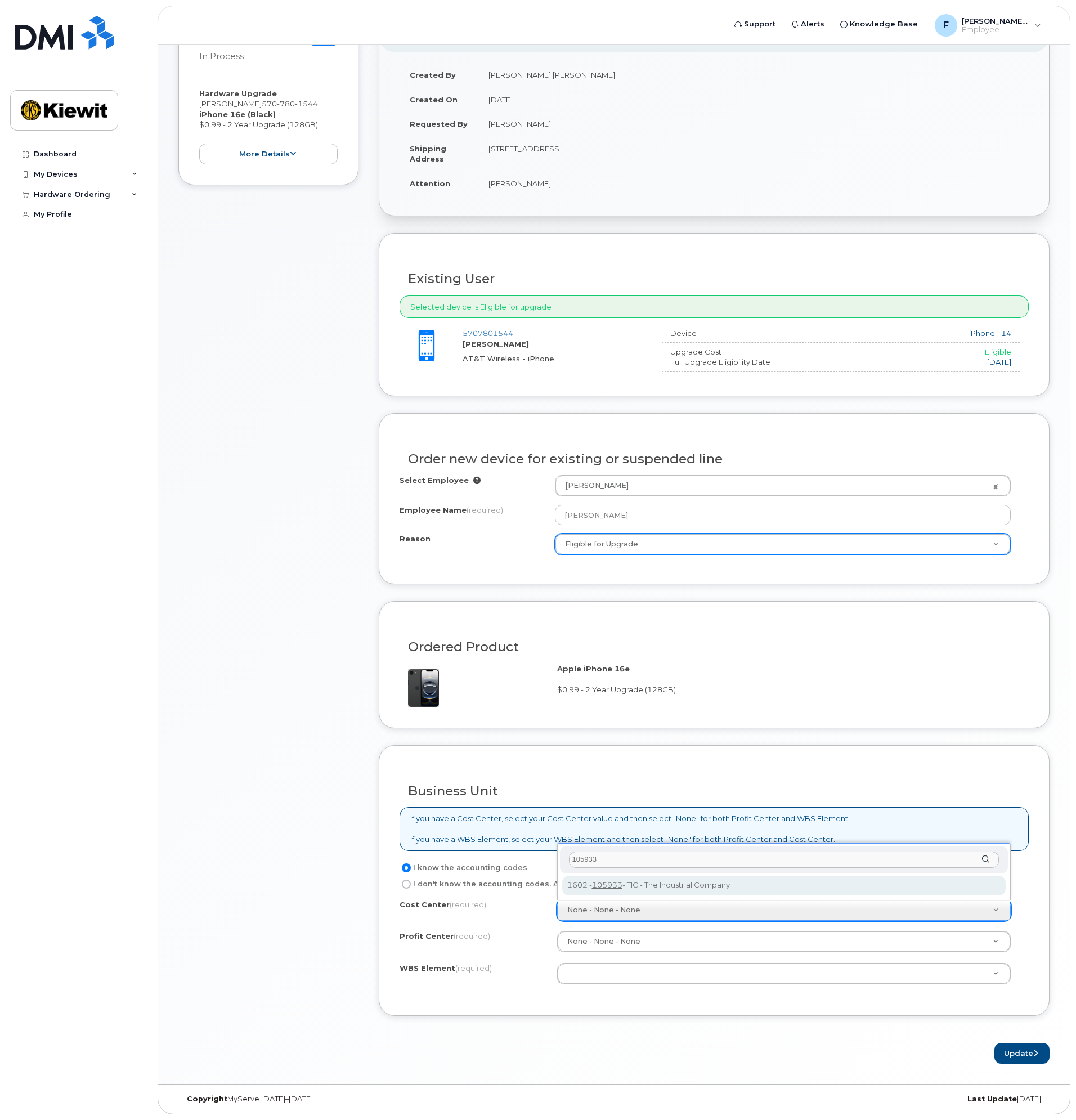
type input "105933"
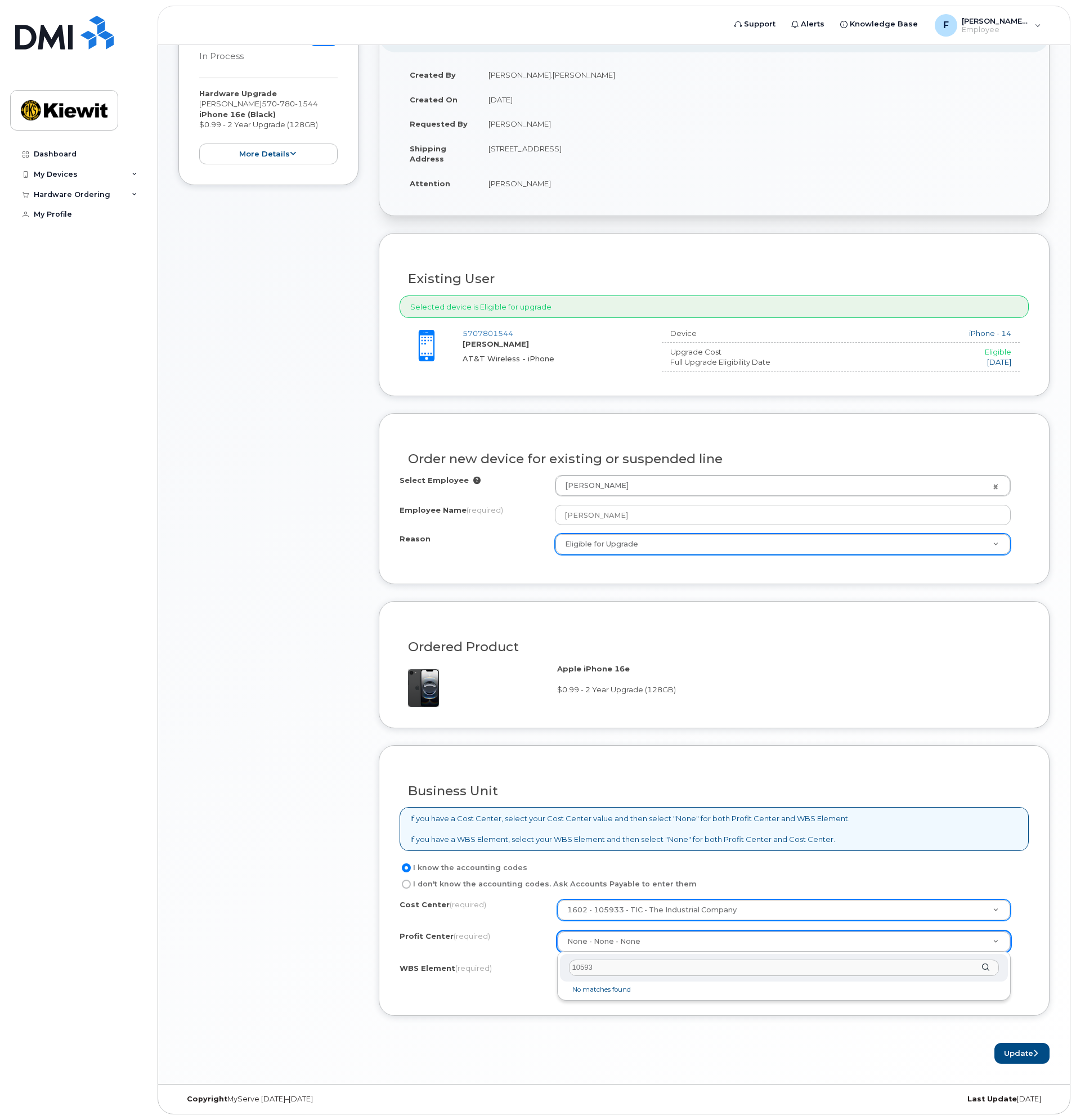
type input "105933"
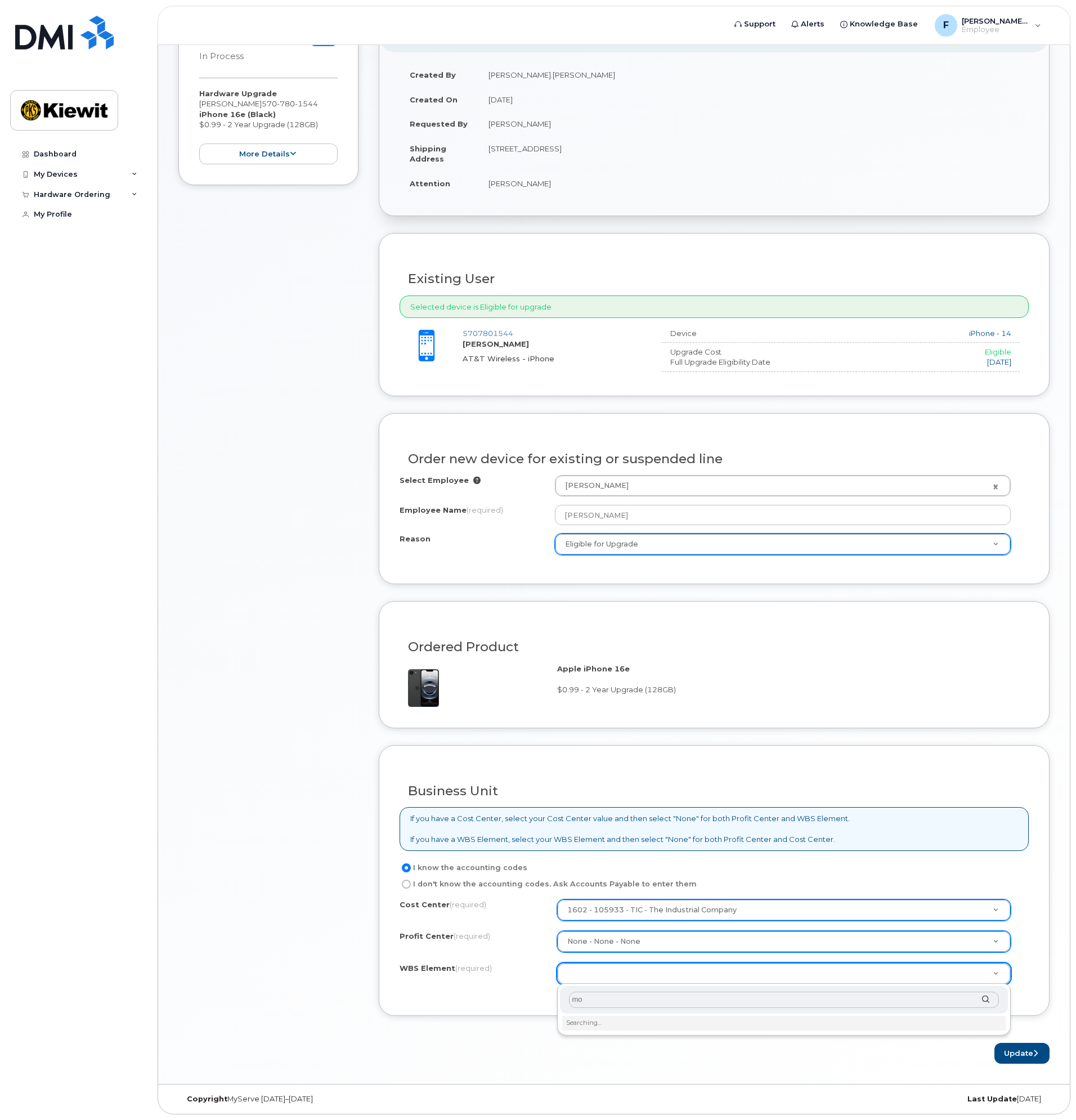
type input "m"
type input "c"
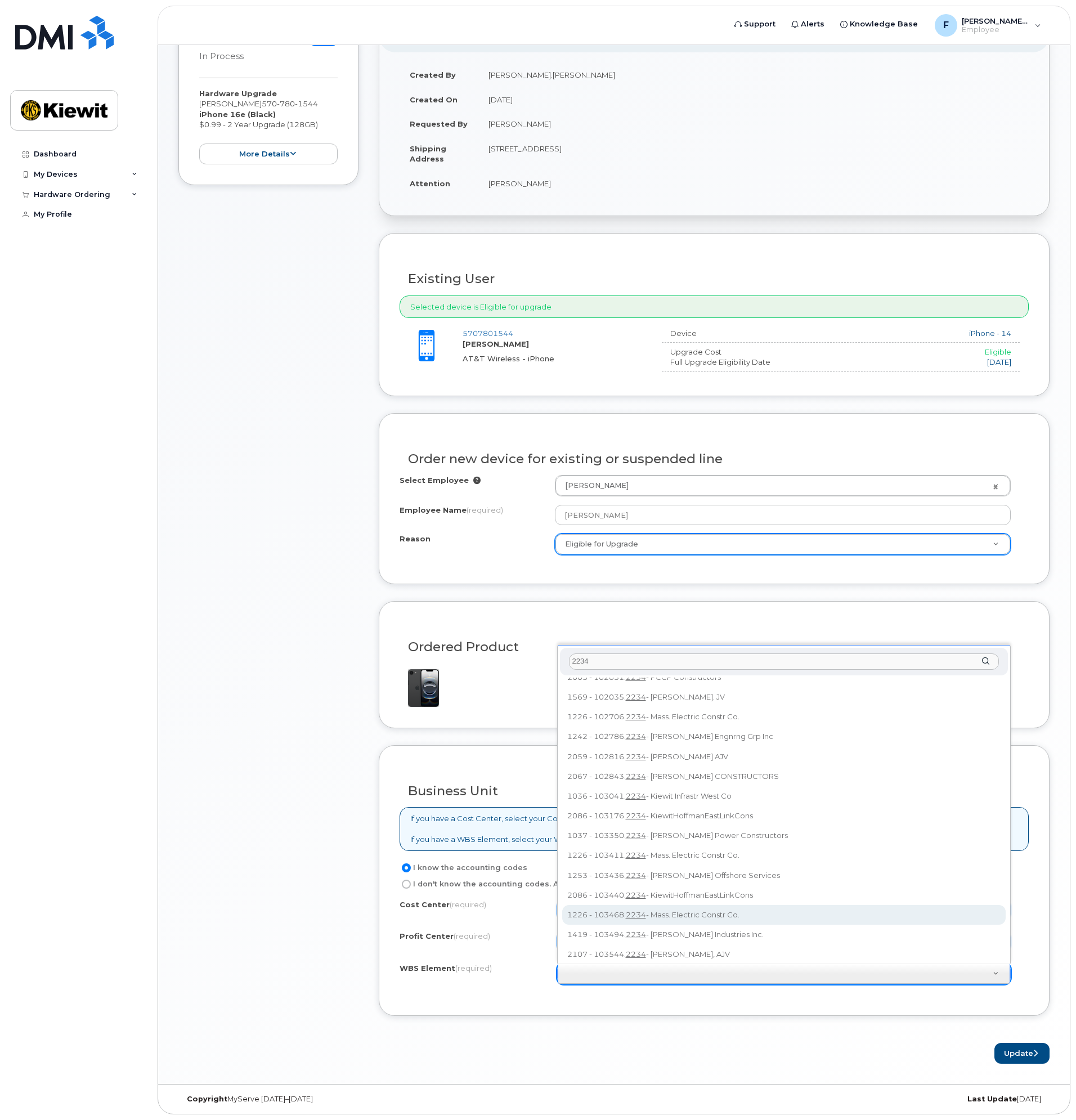
scroll to position [115, 0]
type input "2"
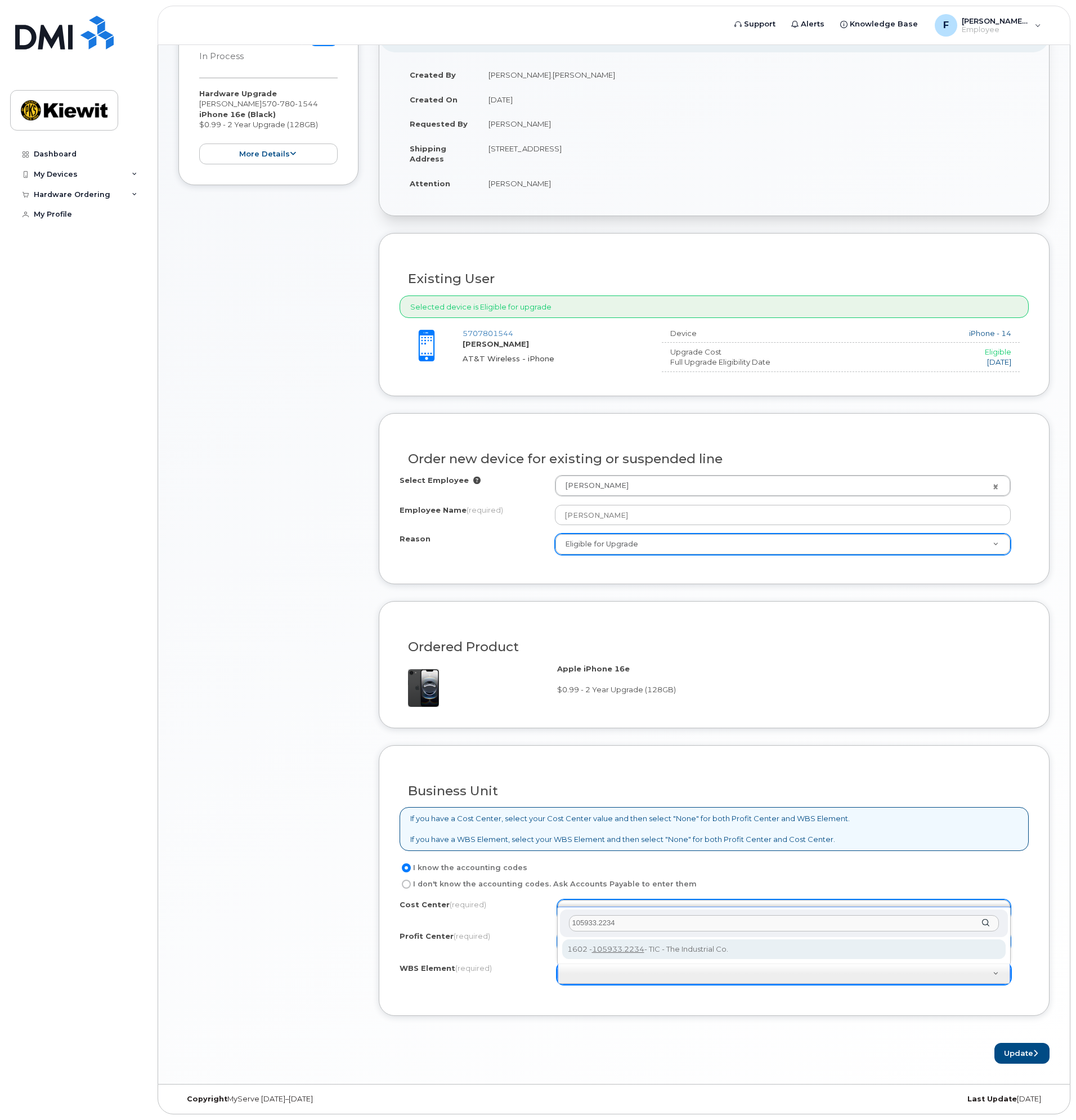
type input "105933.2234"
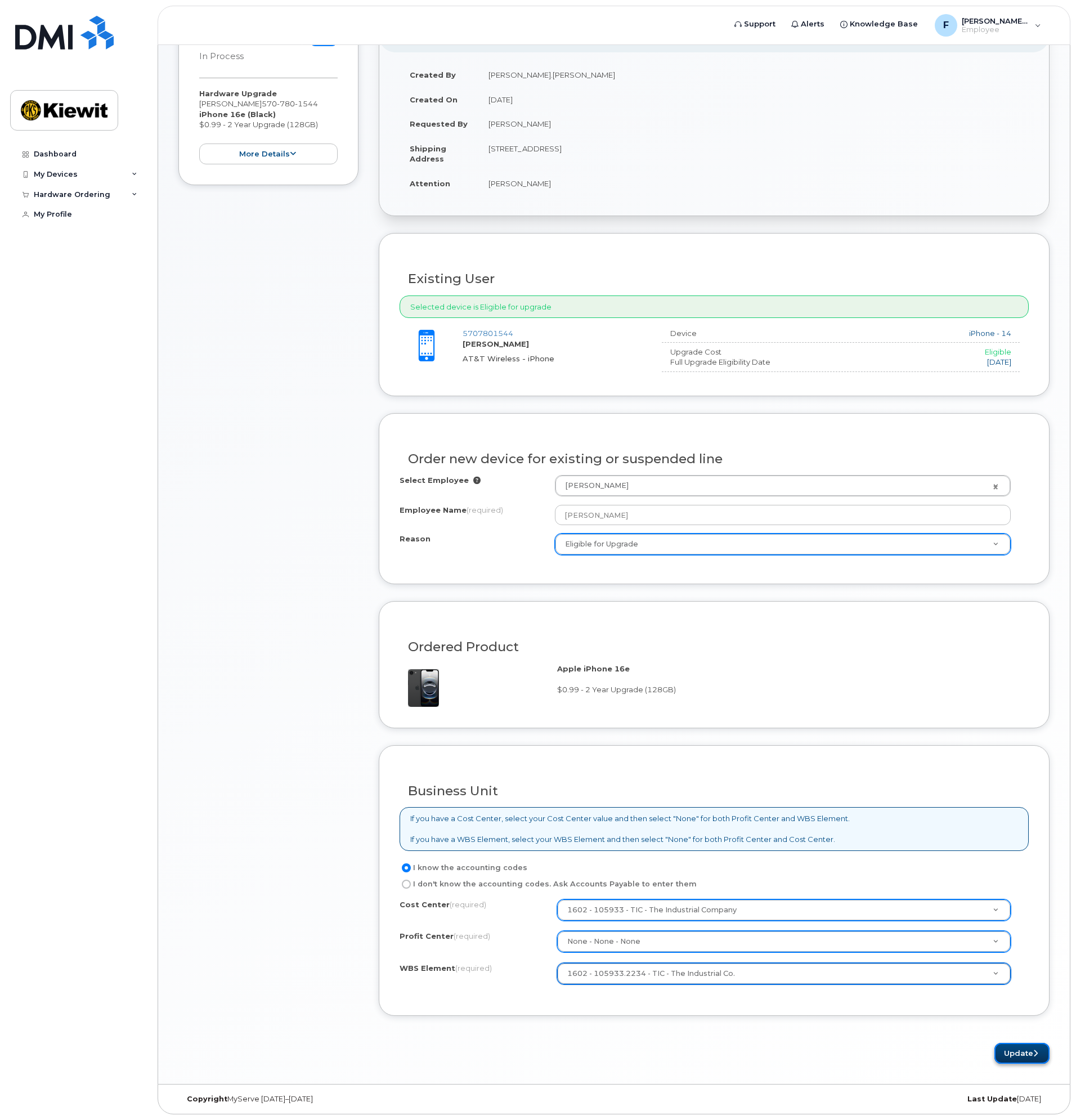
click at [1009, 1050] on button "Update" at bounding box center [1022, 1053] width 55 height 21
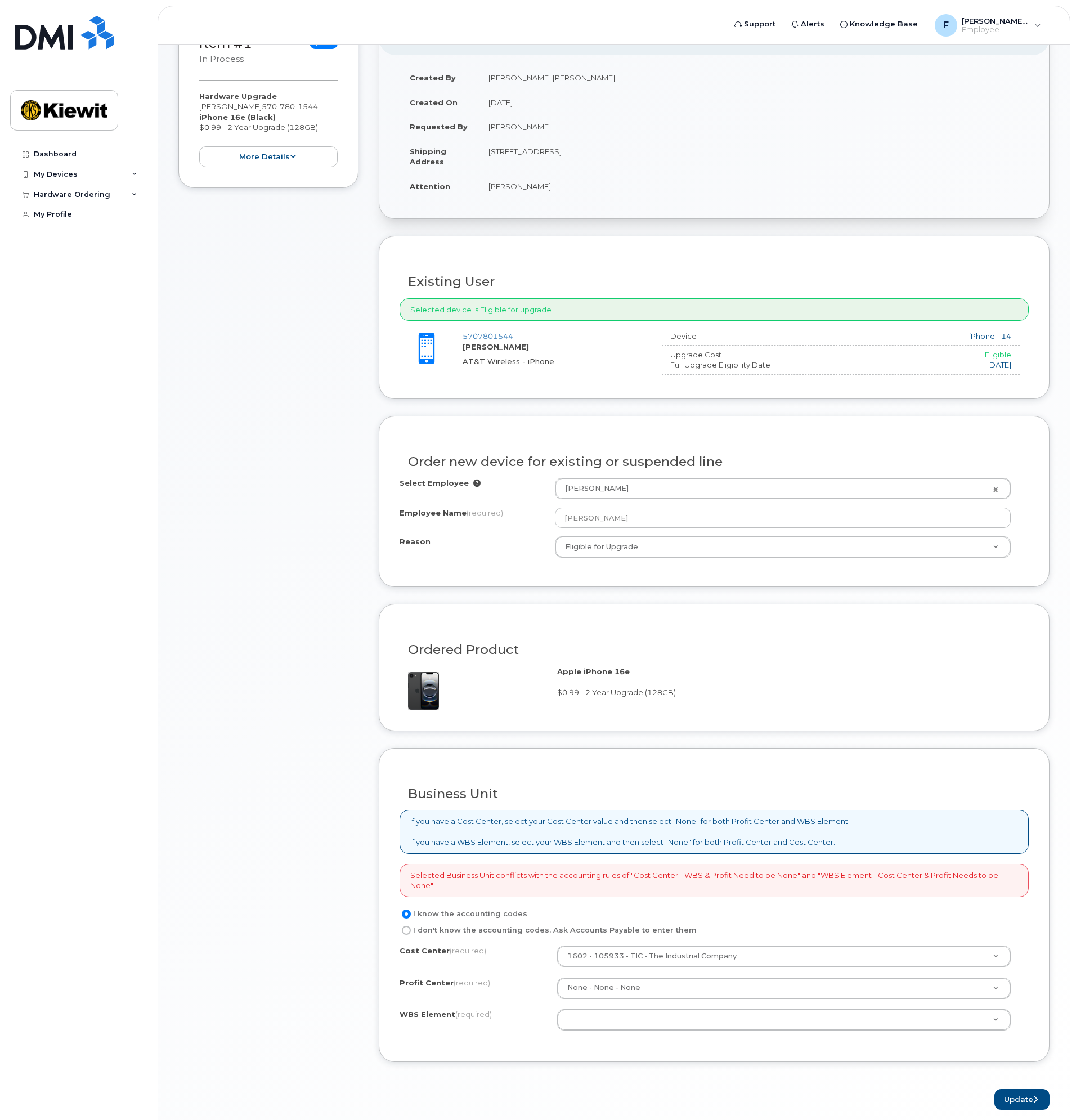
scroll to position [295, 0]
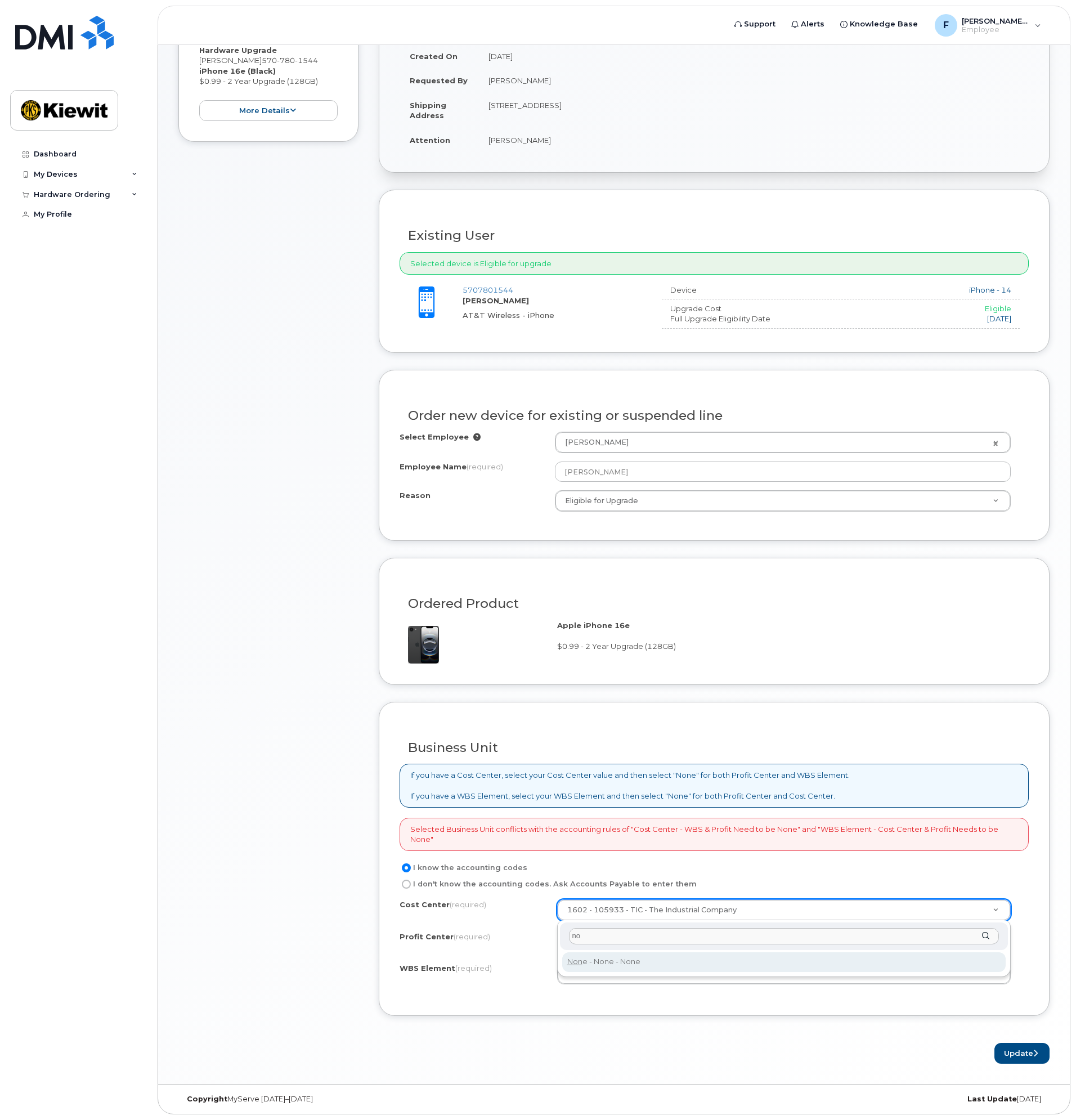
type input "n"
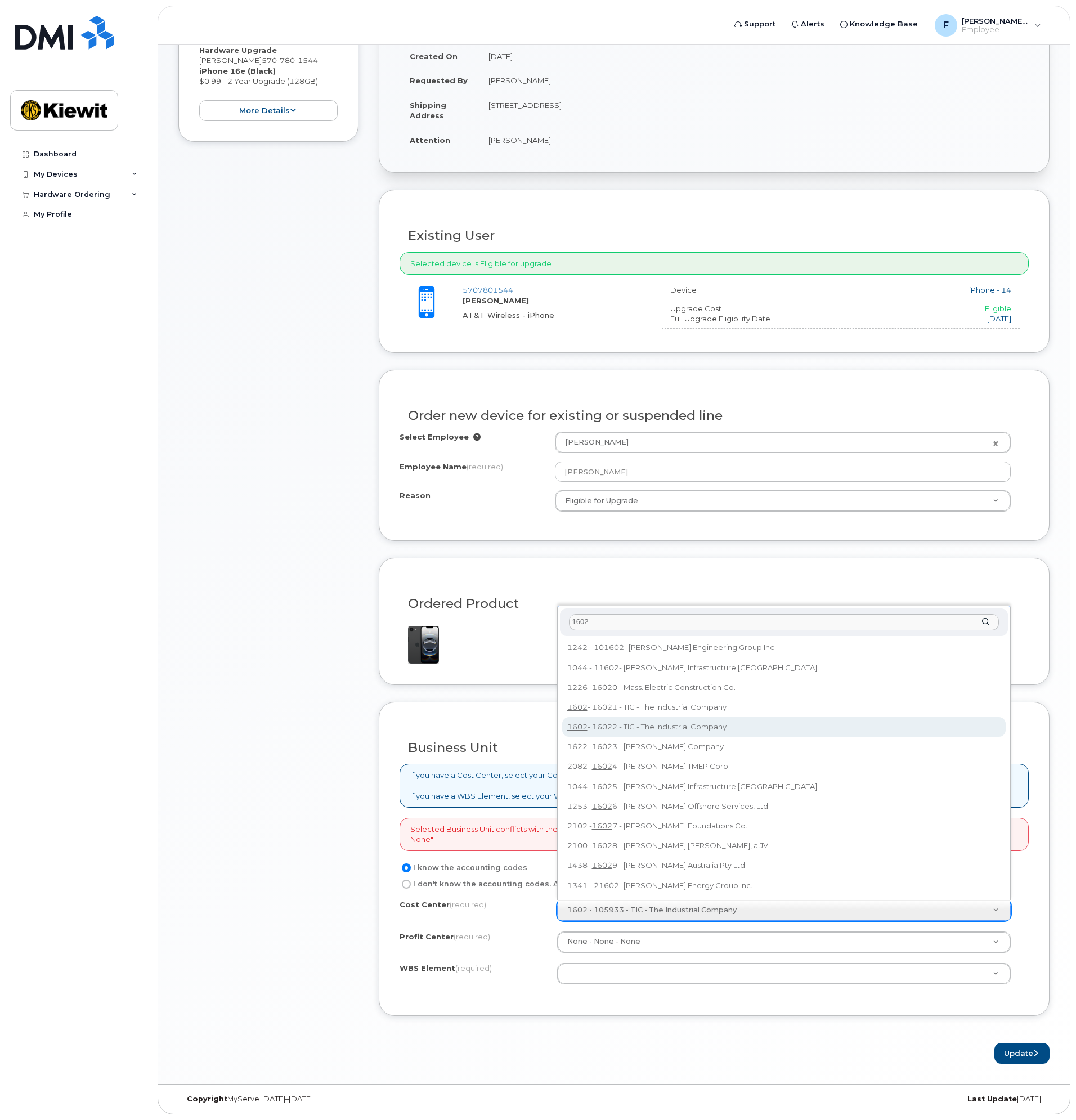
type input "1602"
type input "16022"
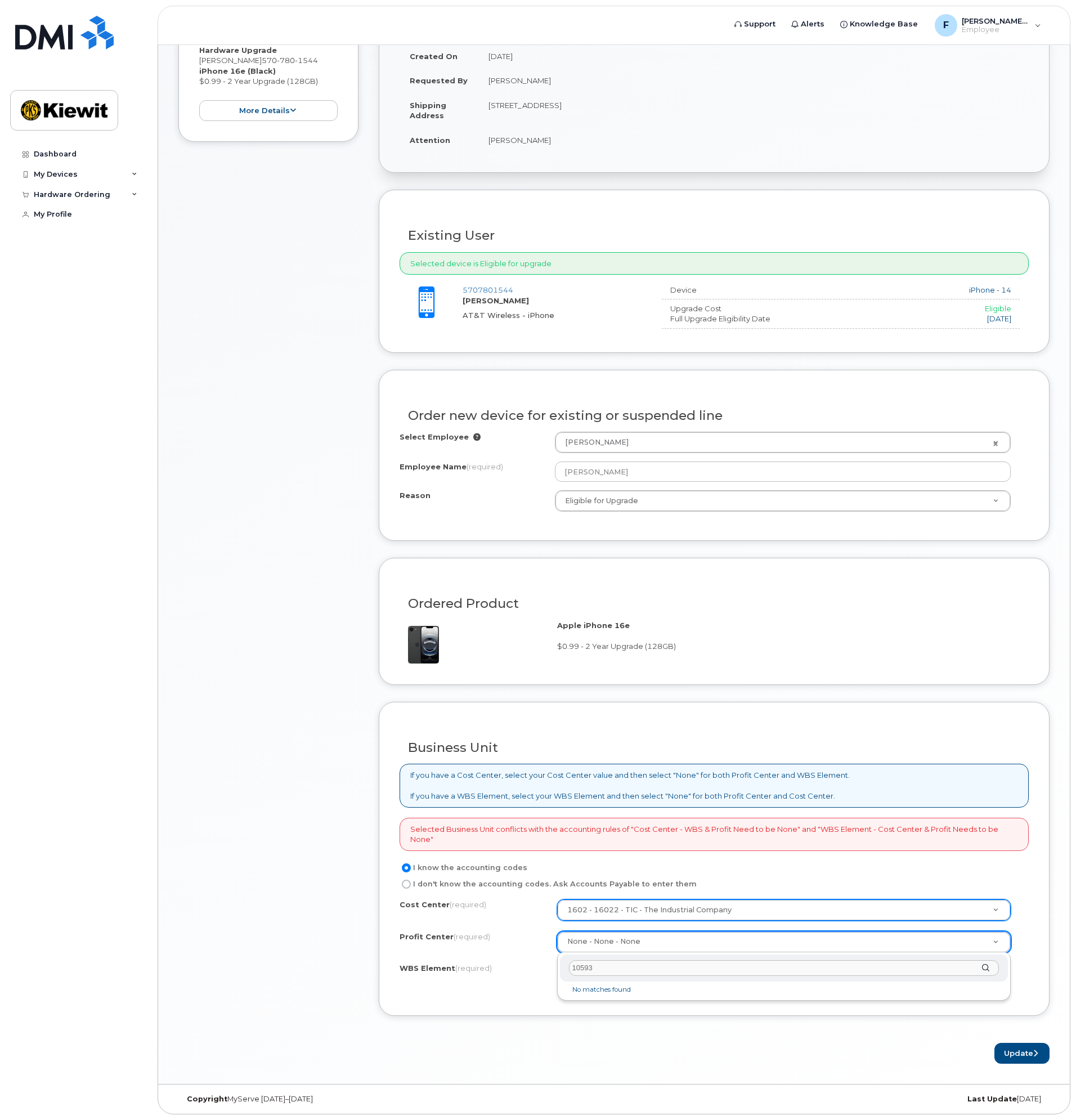
type input "105933"
click at [407, 882] on input "I don't know the accounting codes. Ask Accounts Payable to enter them" at bounding box center [406, 884] width 9 height 9
radio input "true"
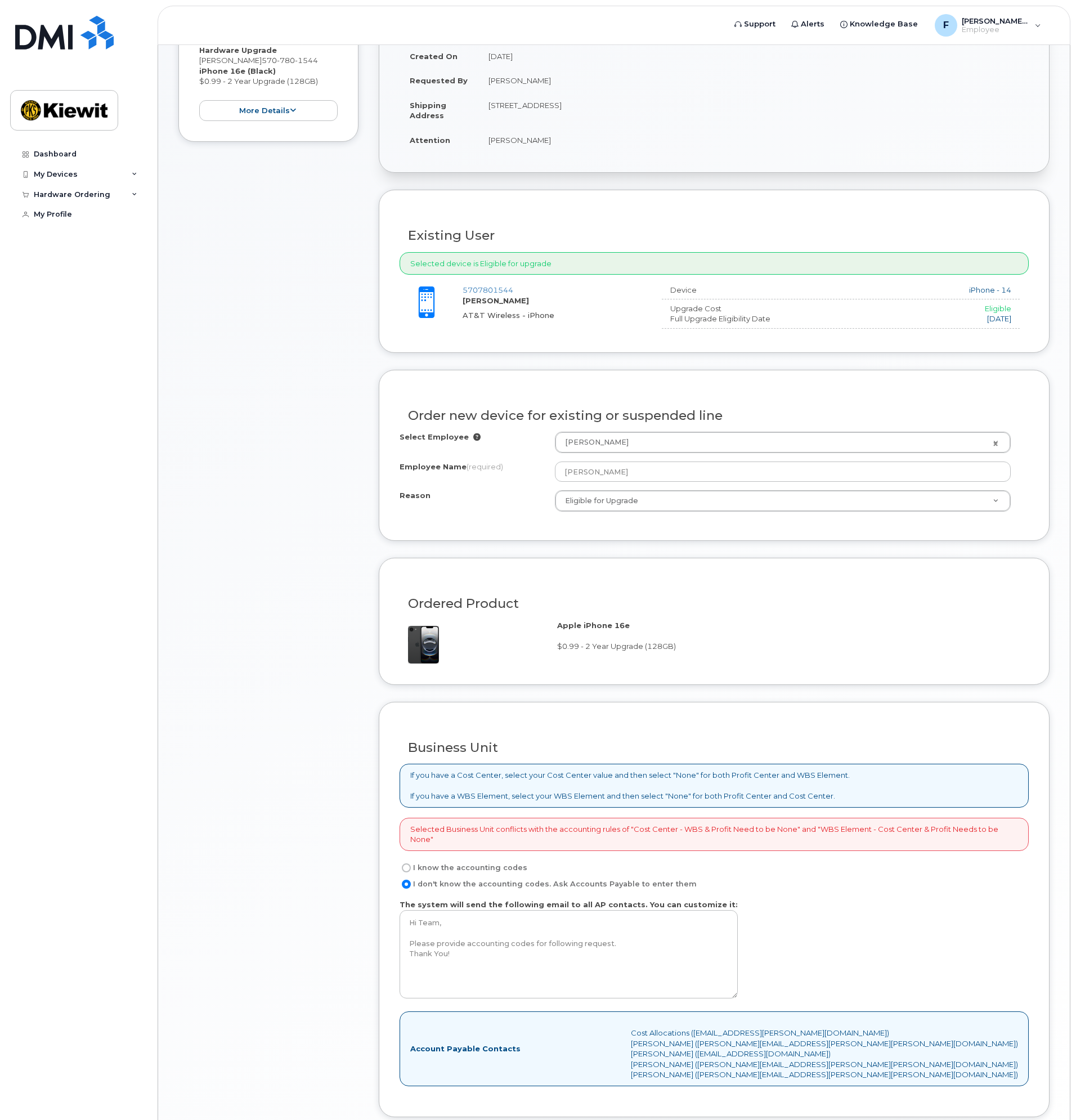
click at [409, 869] on input "I know the accounting codes" at bounding box center [406, 868] width 9 height 9
radio input "true"
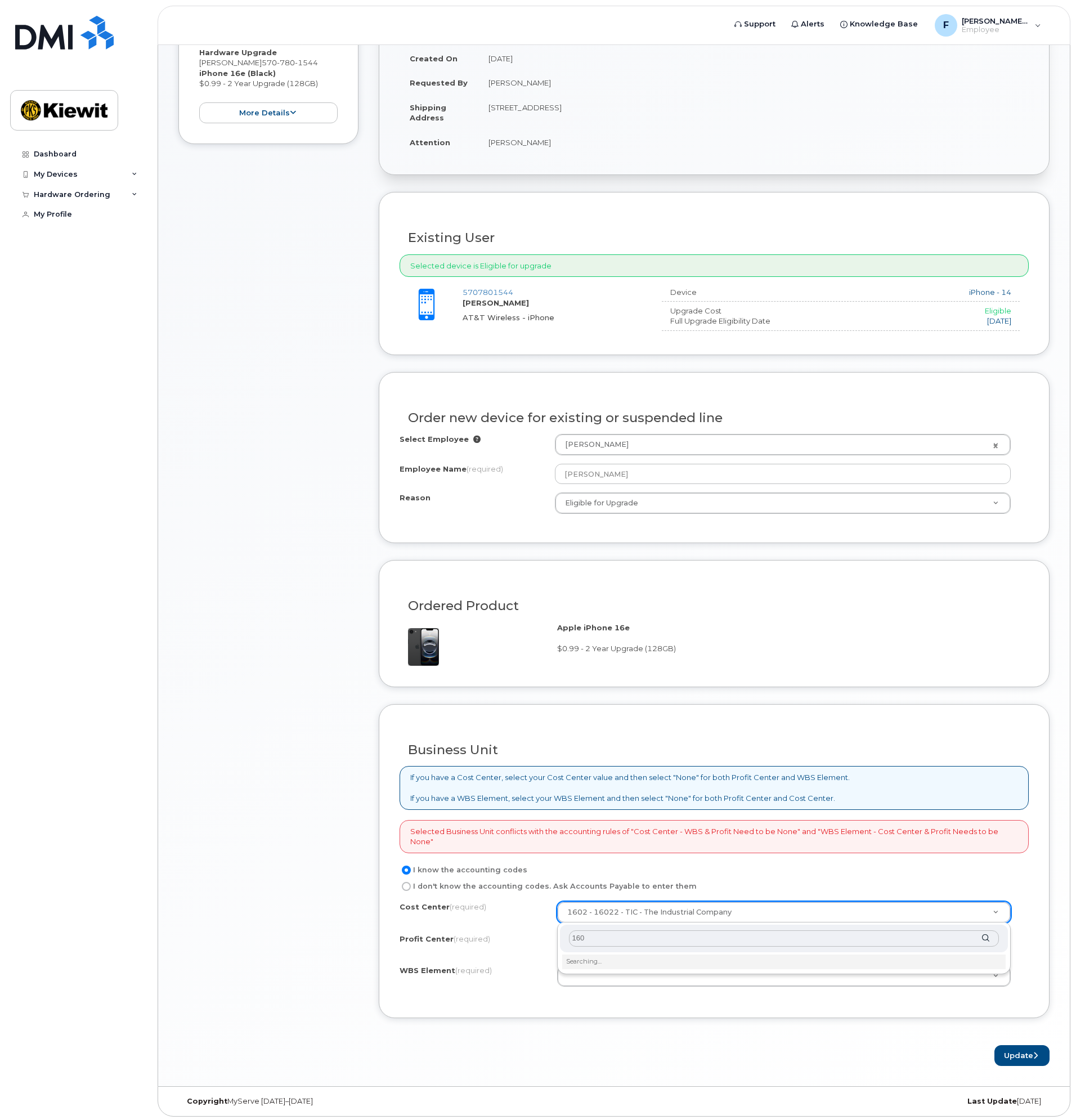
type input "1602"
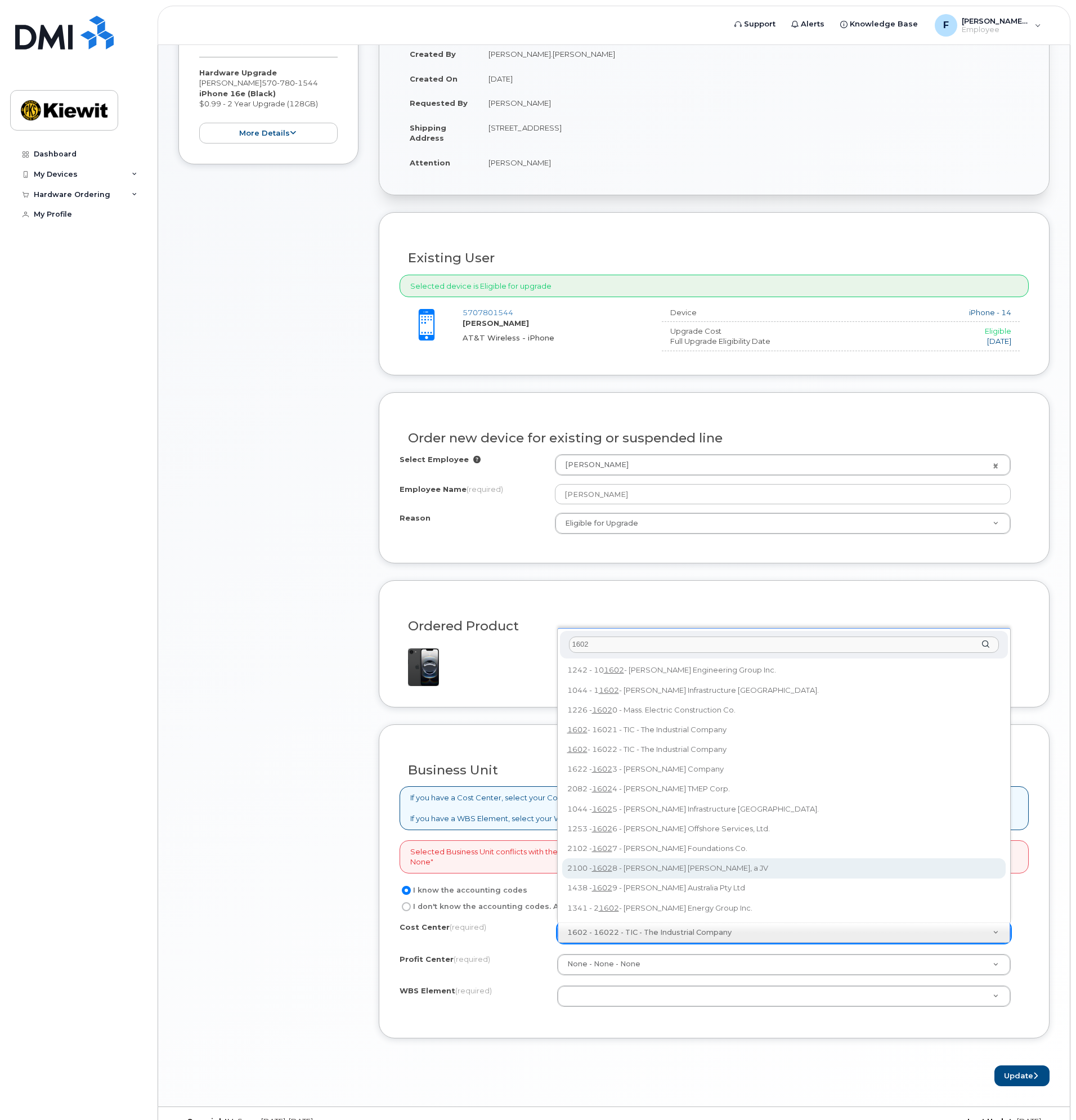
scroll to position [295, 0]
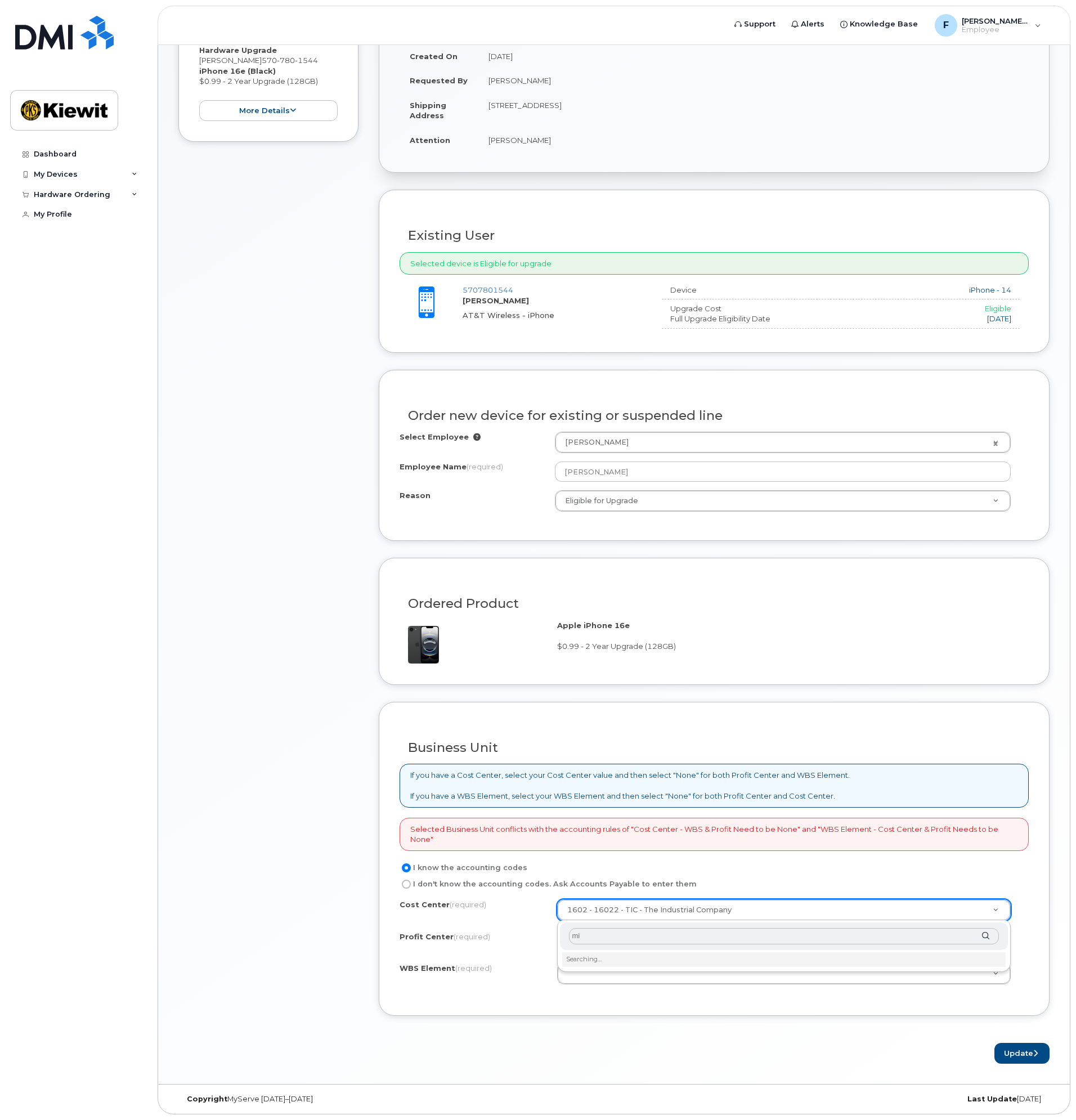
type input "m"
type input "105933"
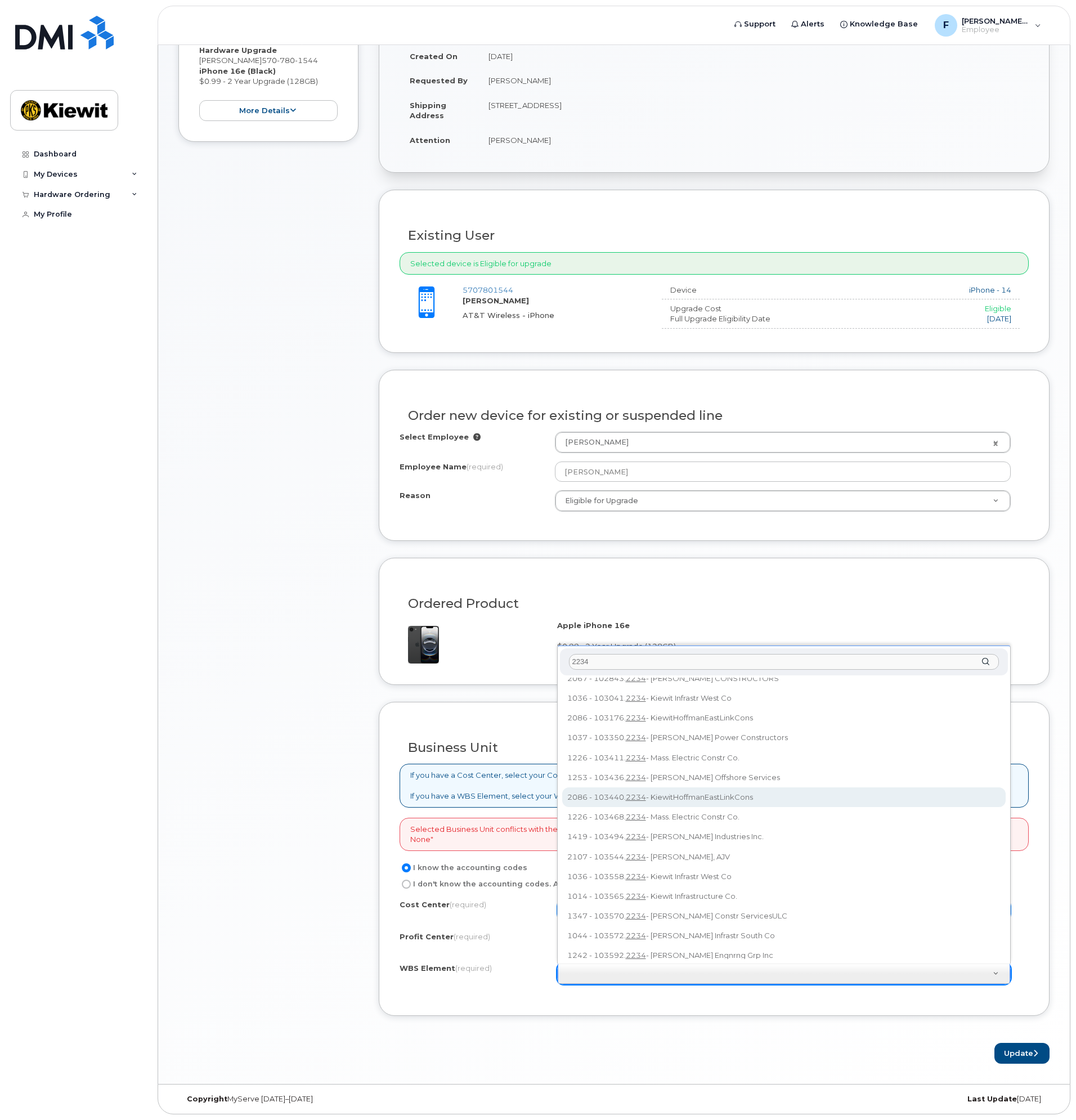
scroll to position [115, 0]
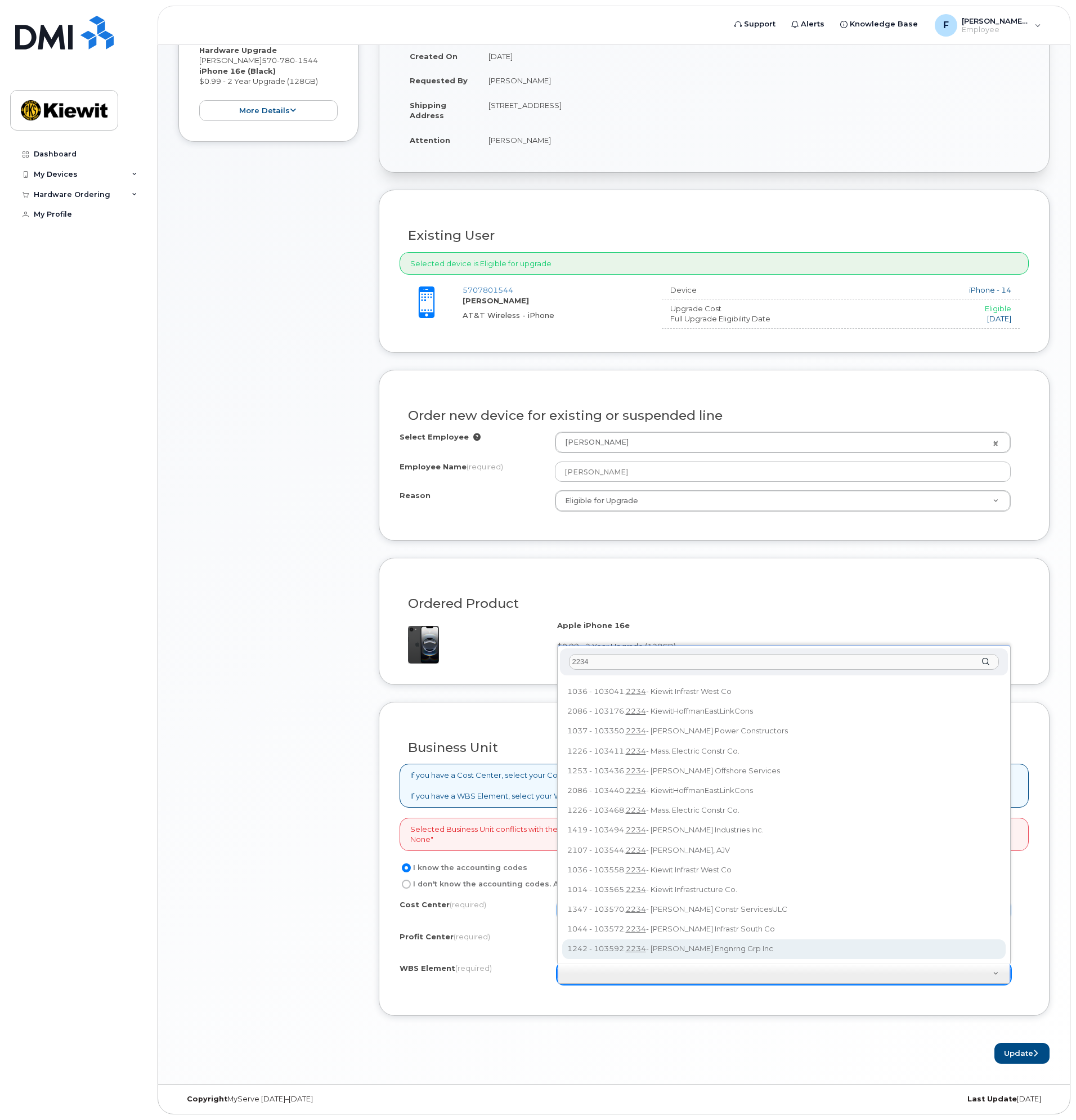
type input "2234"
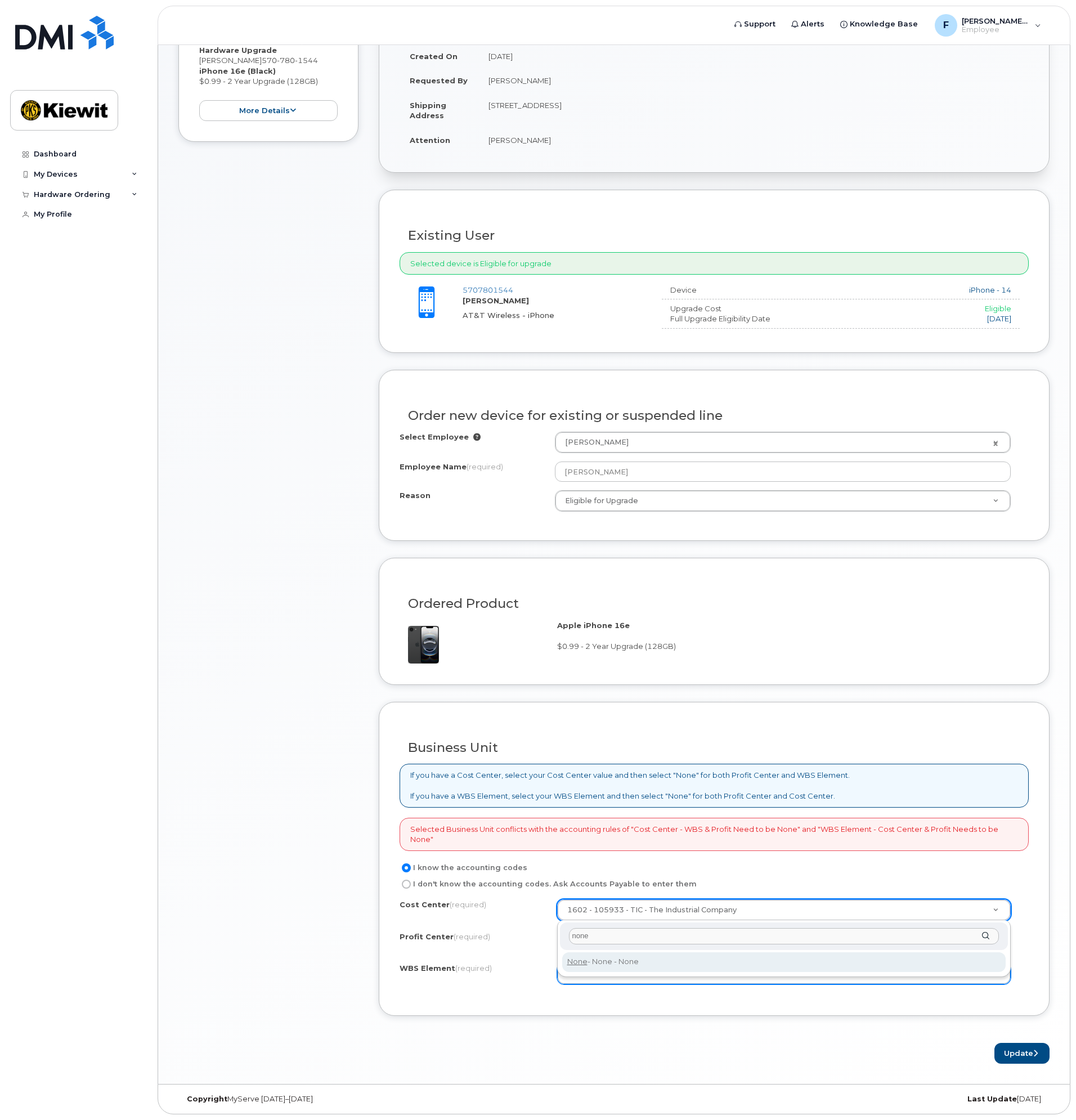
type input "none"
type input "None"
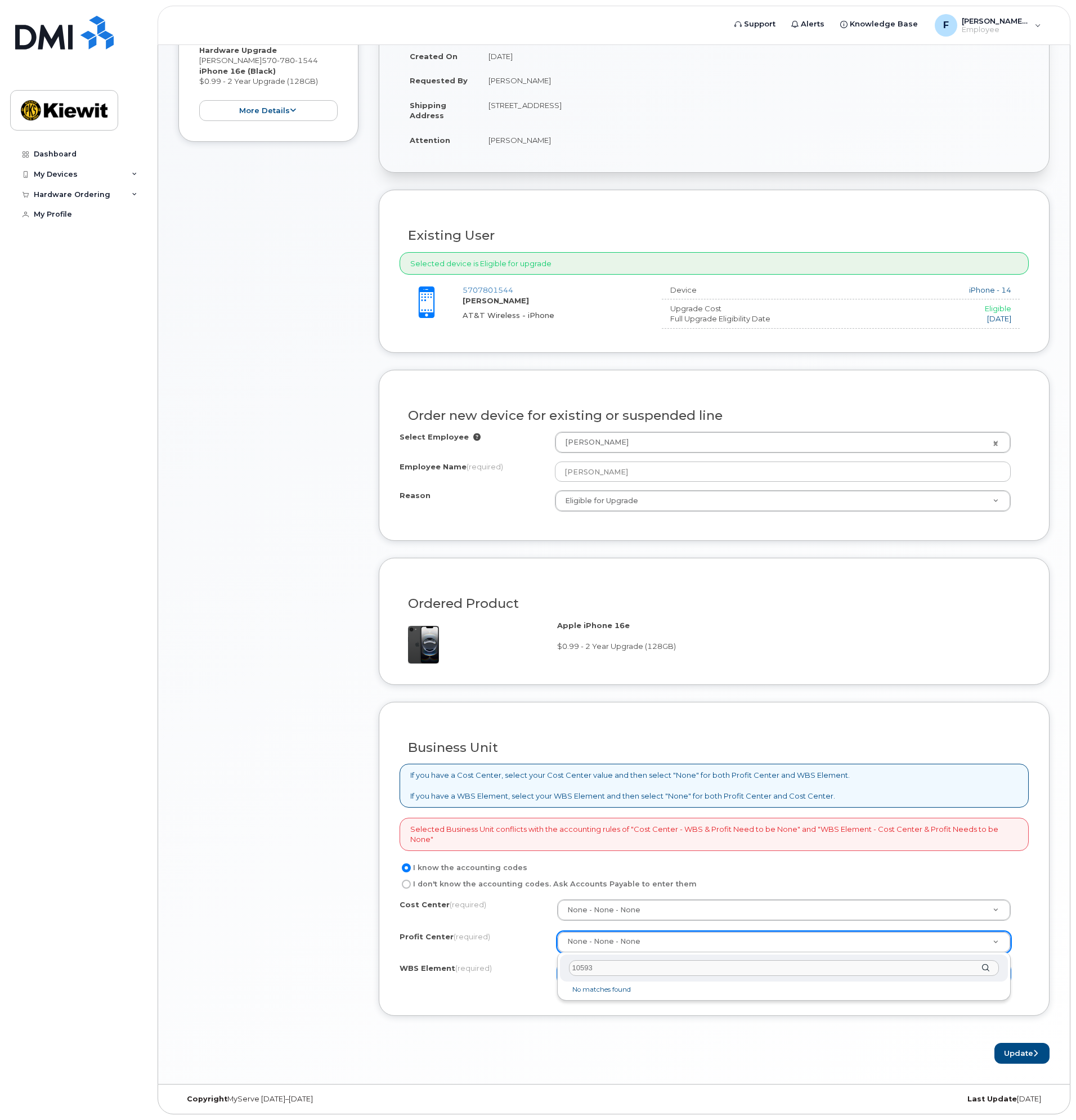
type input "105933"
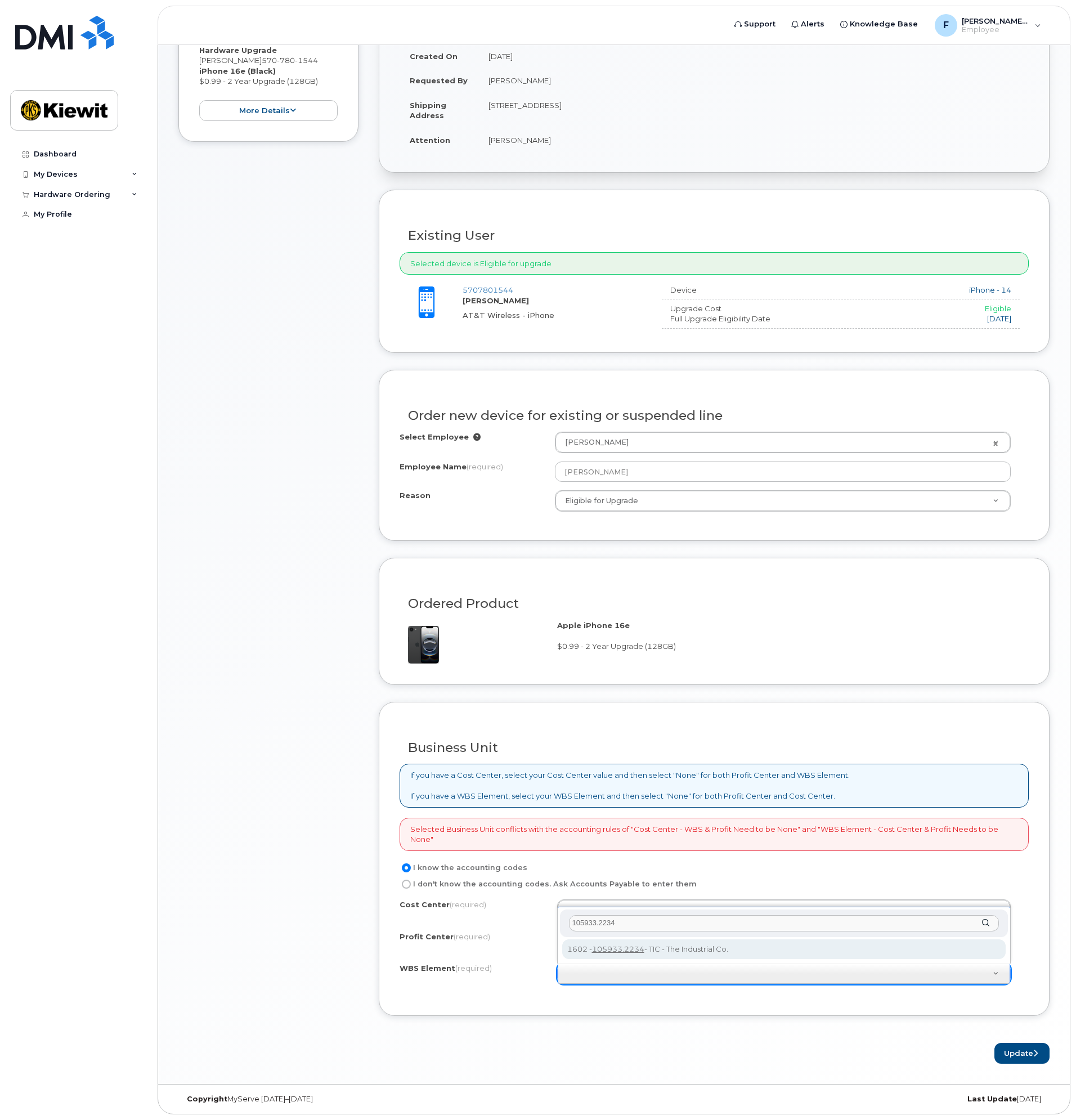
scroll to position [0, 0]
type input "105933.2234"
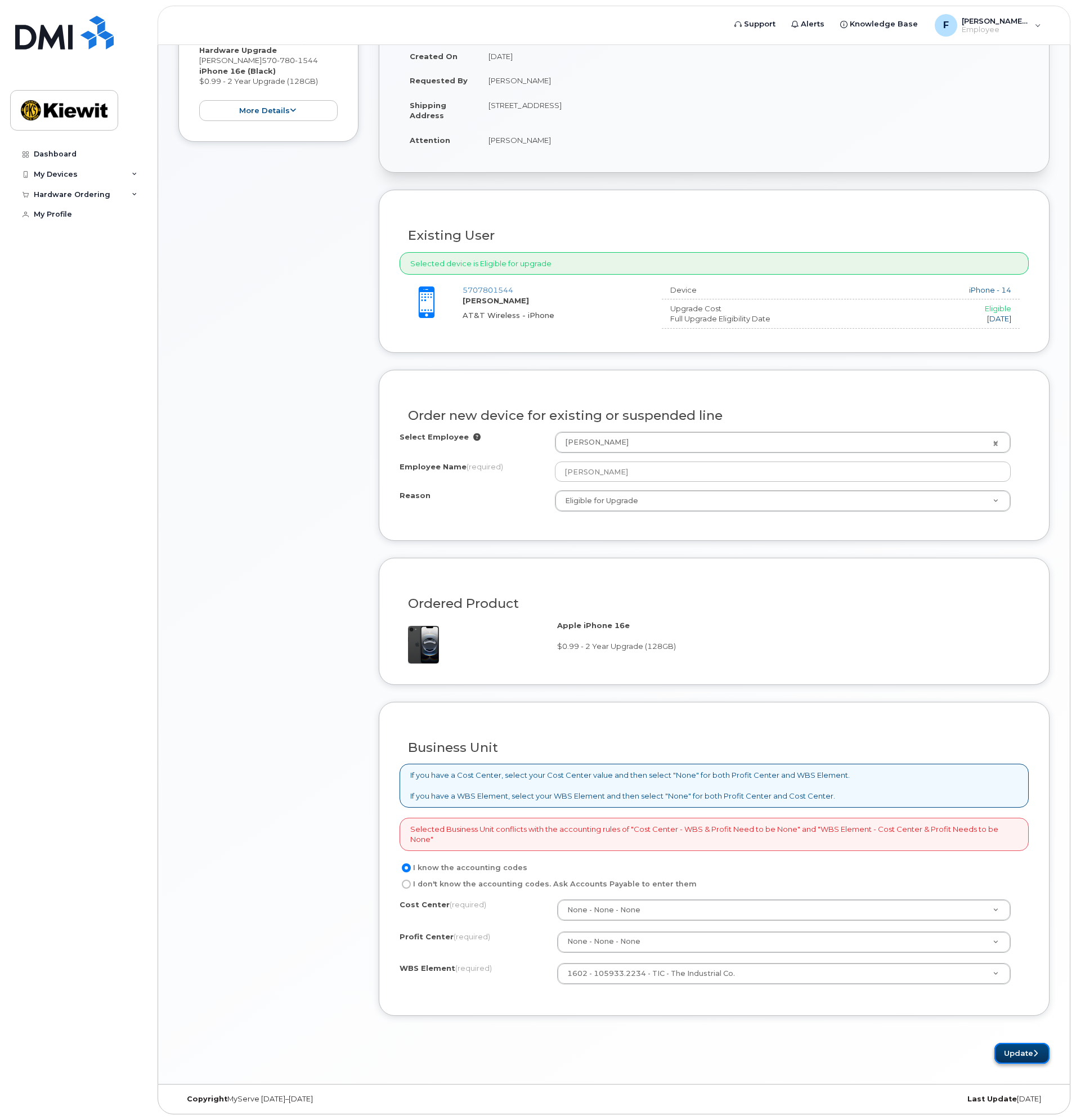
click at [1027, 1054] on button "Update" at bounding box center [1022, 1053] width 55 height 21
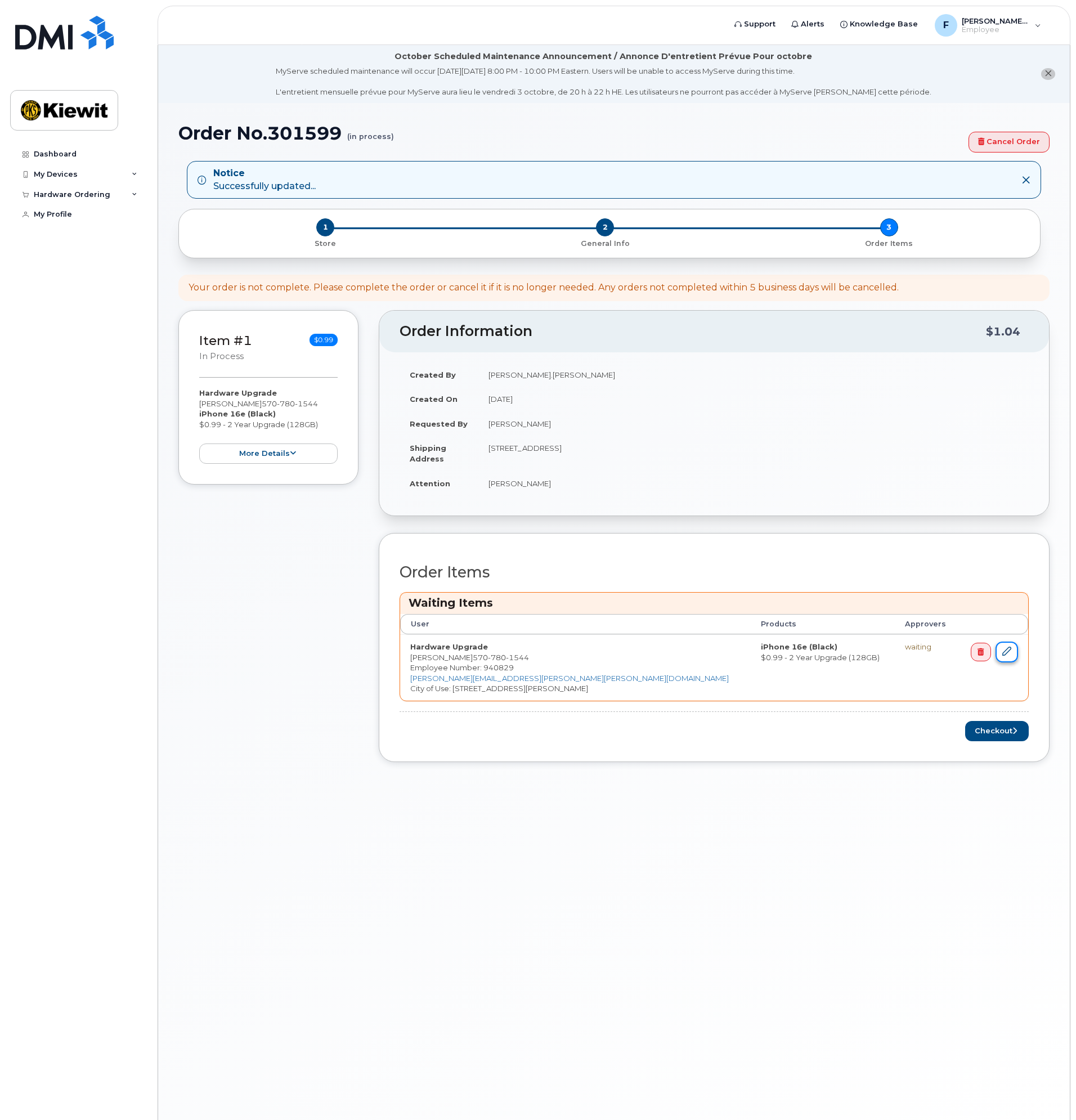
click at [1014, 651] on link at bounding box center [1007, 651] width 23 height 21
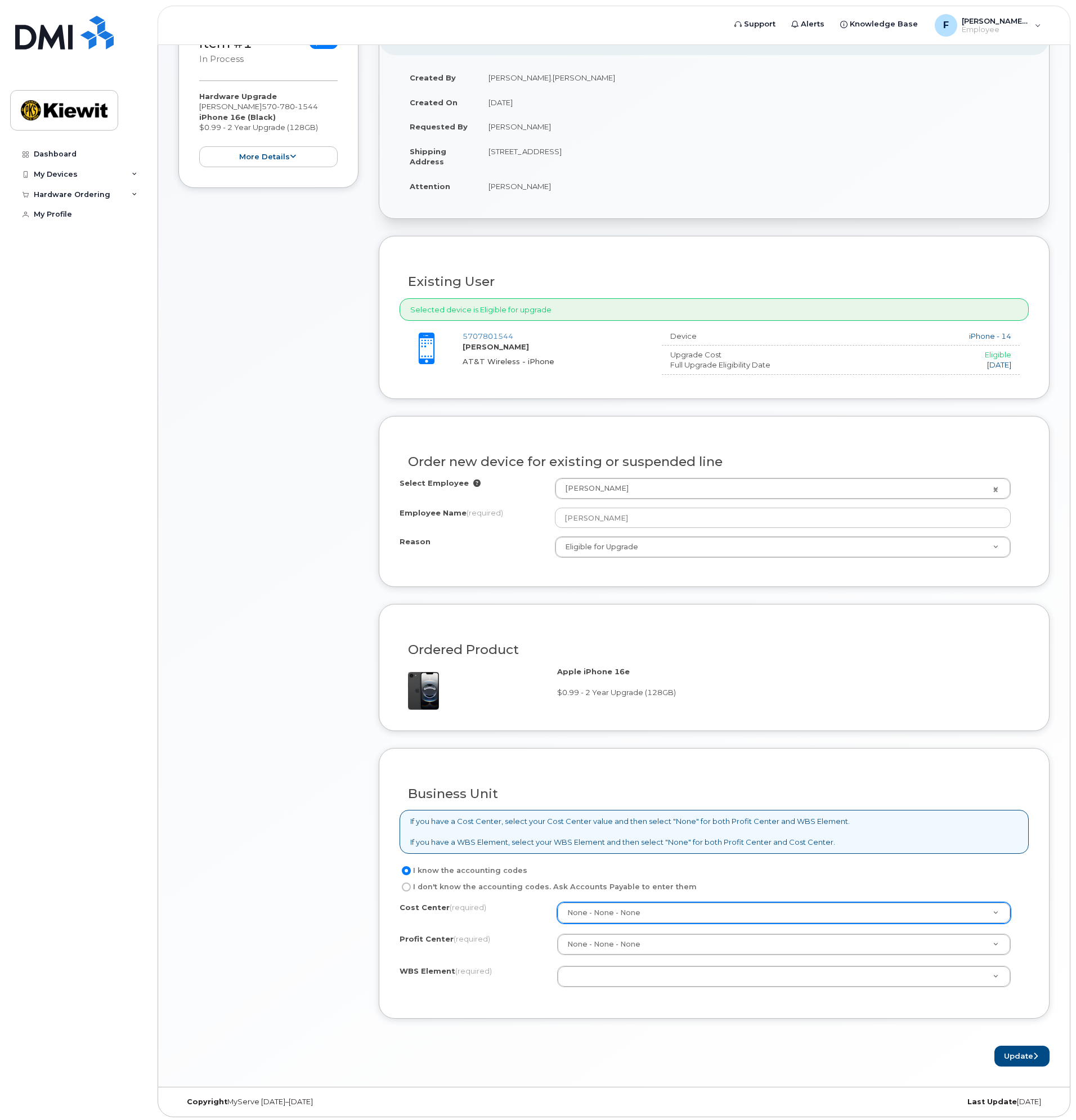
scroll to position [251, 0]
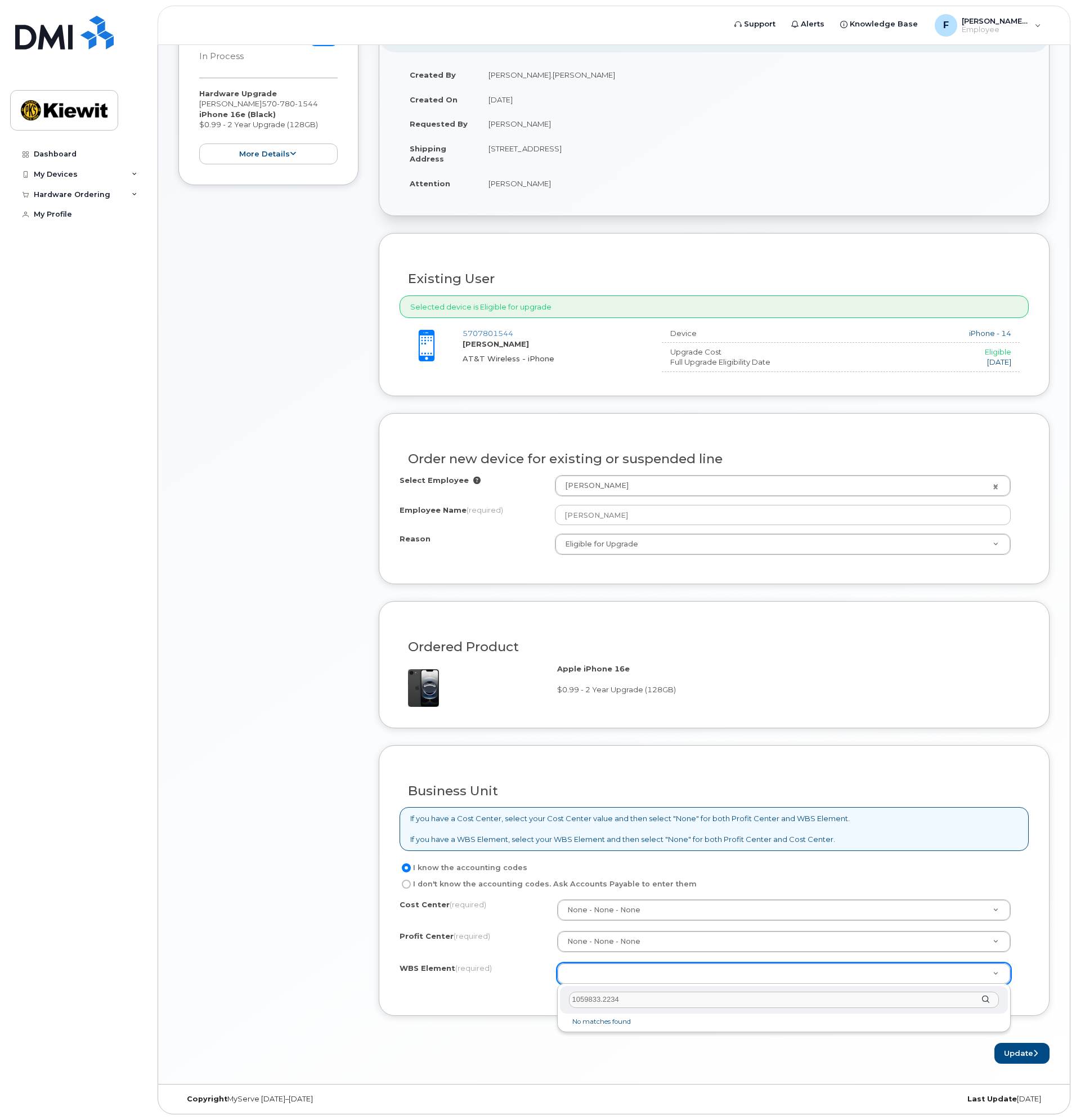
click at [602, 1003] on input "1059833.2234" at bounding box center [784, 1000] width 431 height 16
type input "105933.2234"
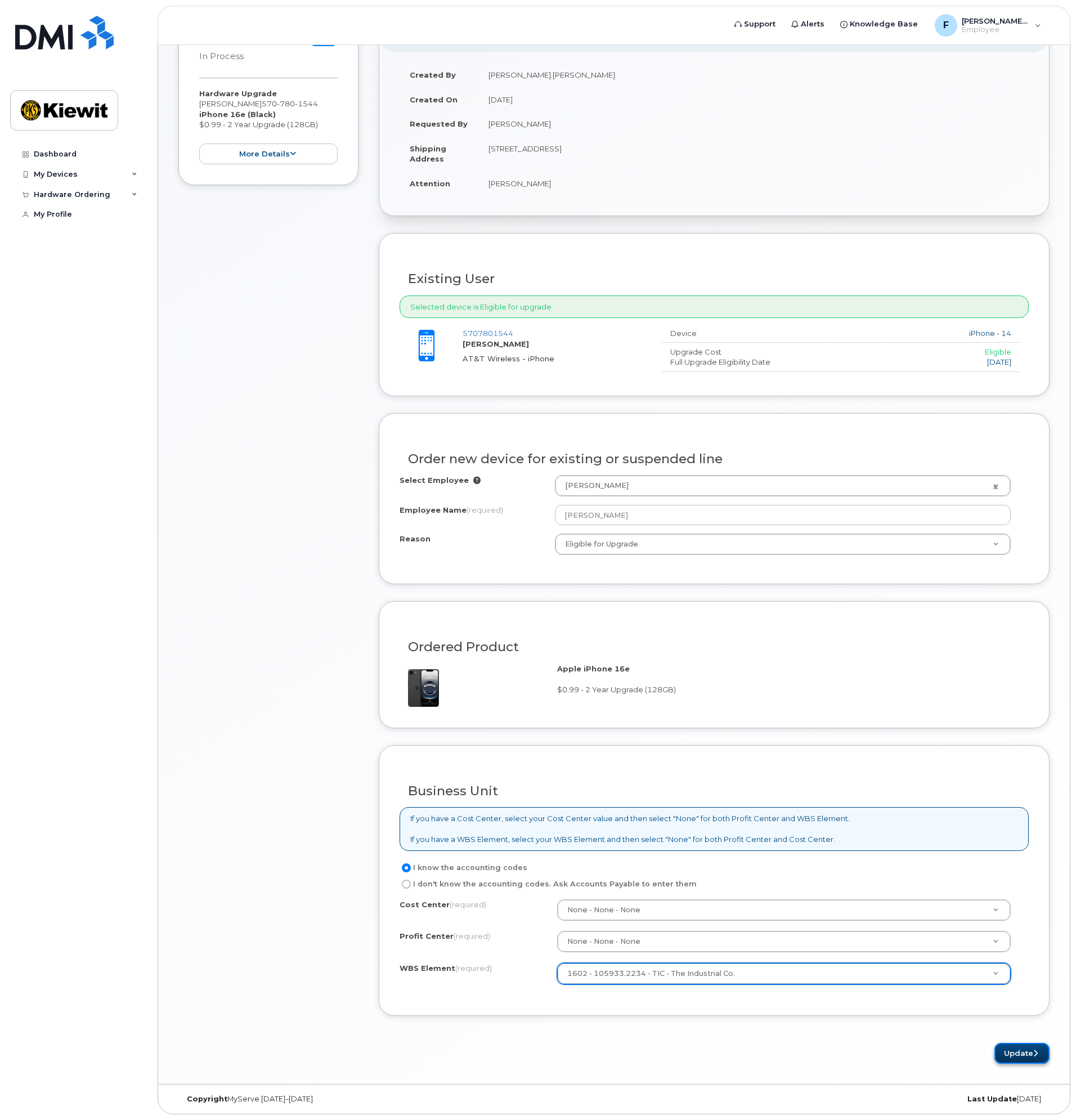
click at [1032, 1057] on button "Update" at bounding box center [1022, 1053] width 55 height 21
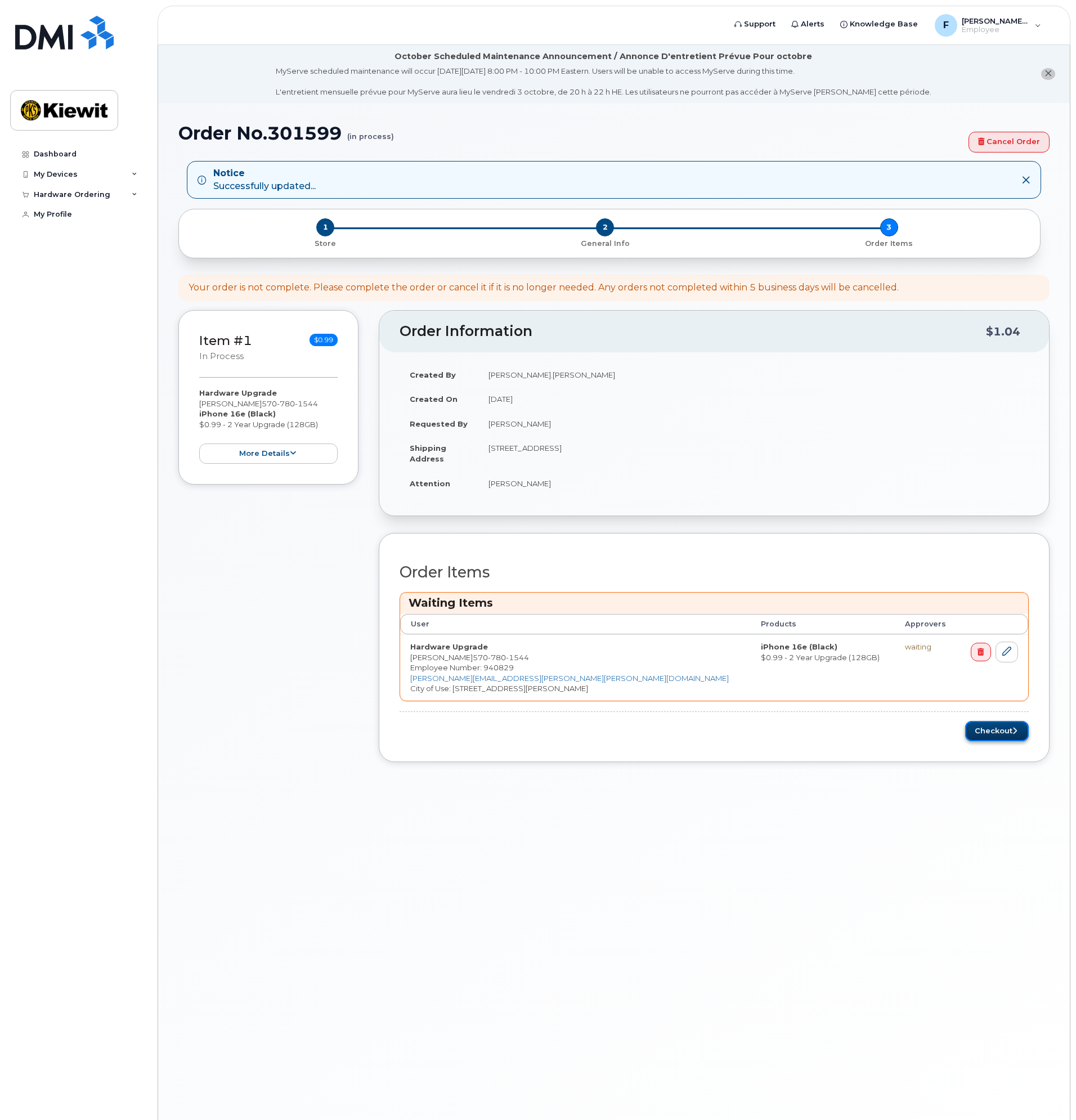
click at [996, 731] on button "Checkout" at bounding box center [997, 731] width 63 height 21
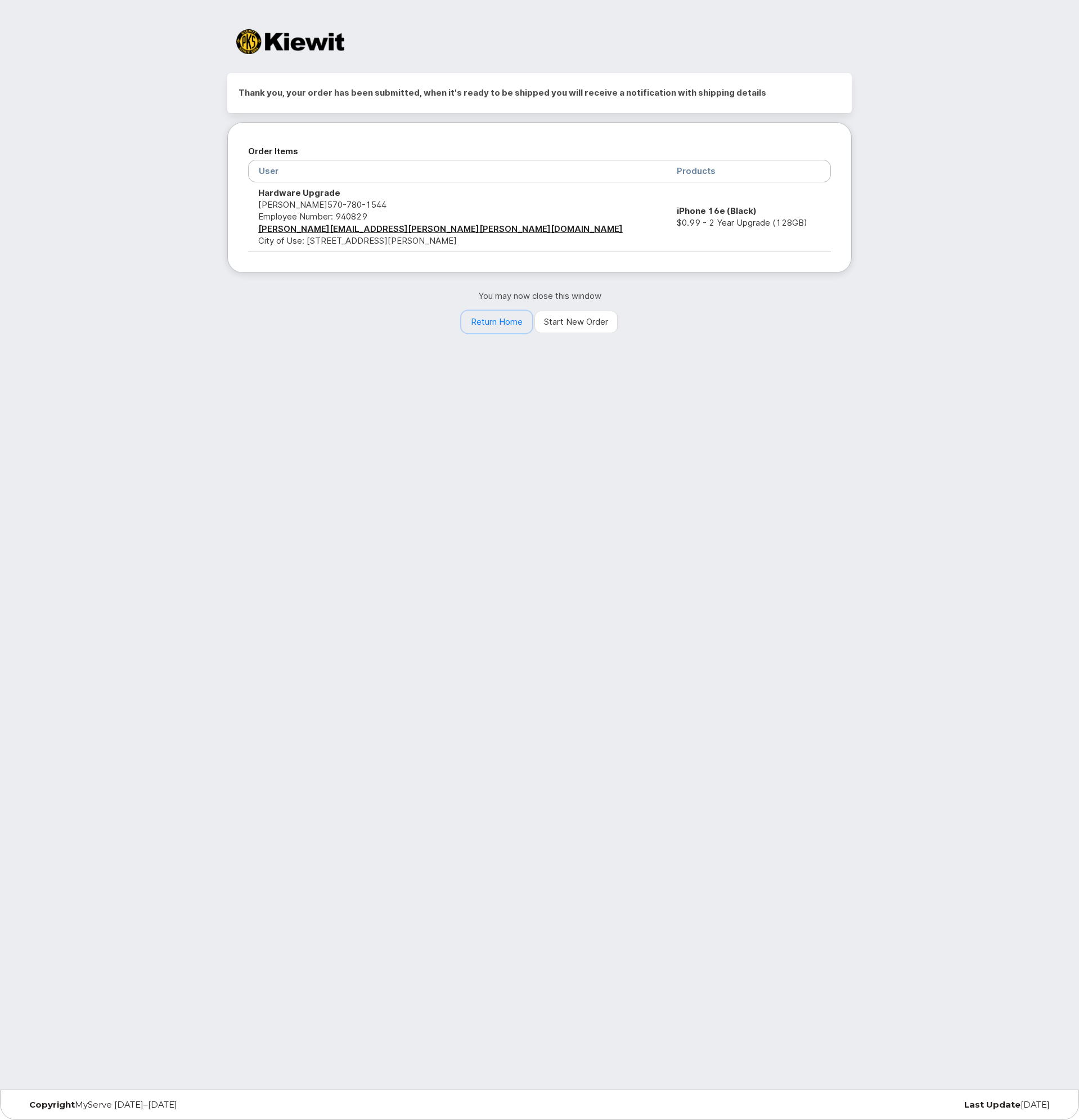
drag, startPoint x: 501, startPoint y: 321, endPoint x: 653, endPoint y: 461, distance: 206.6
click at [501, 321] on link "Return Home" at bounding box center [497, 322] width 71 height 23
